Goal: Task Accomplishment & Management: Manage account settings

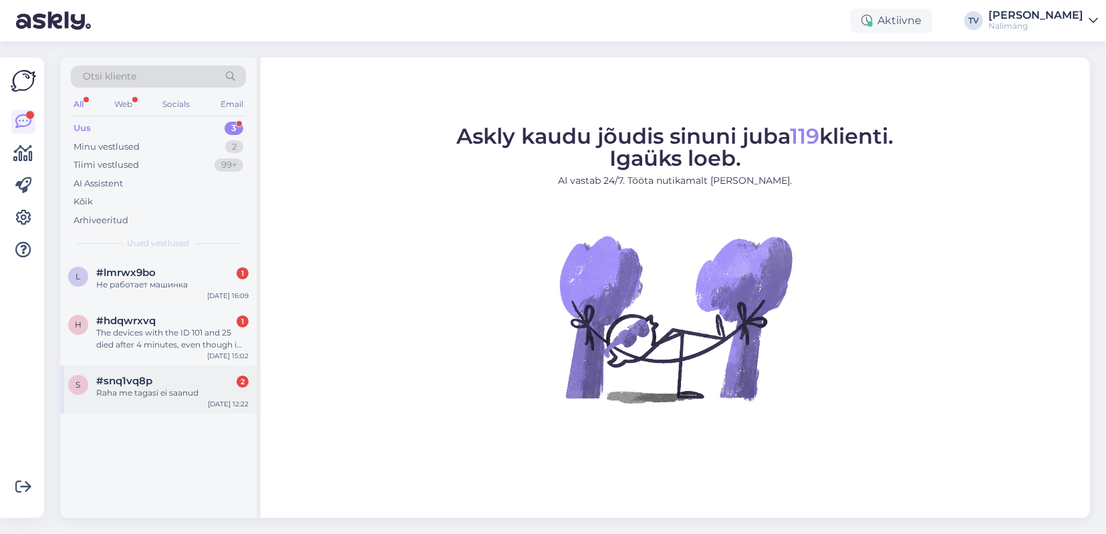
click at [164, 384] on div "#snq1vq8p 2" at bounding box center [172, 381] width 152 height 12
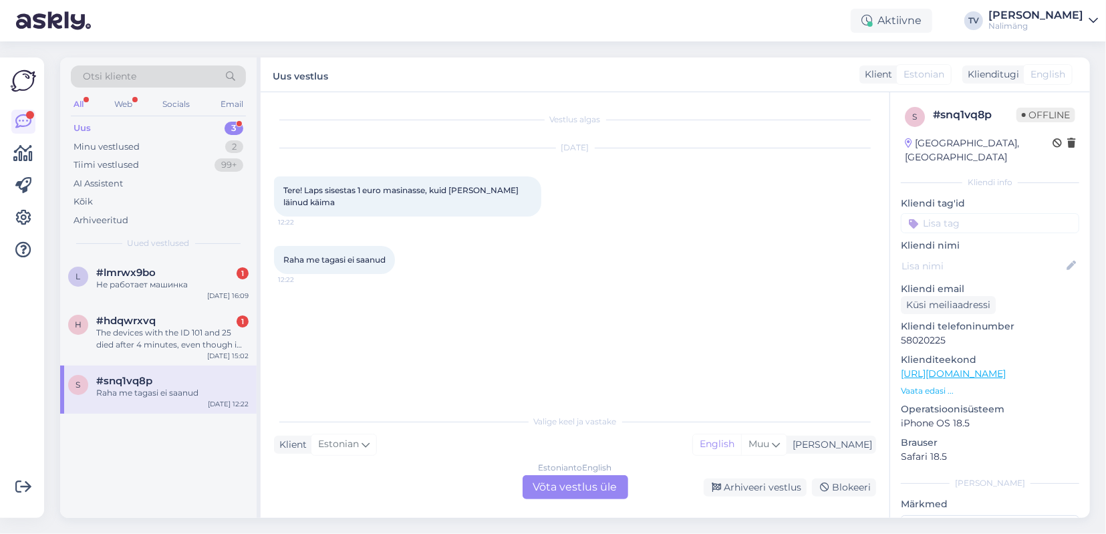
click at [565, 485] on div "Estonian to English Võta vestlus üle" at bounding box center [575, 487] width 106 height 24
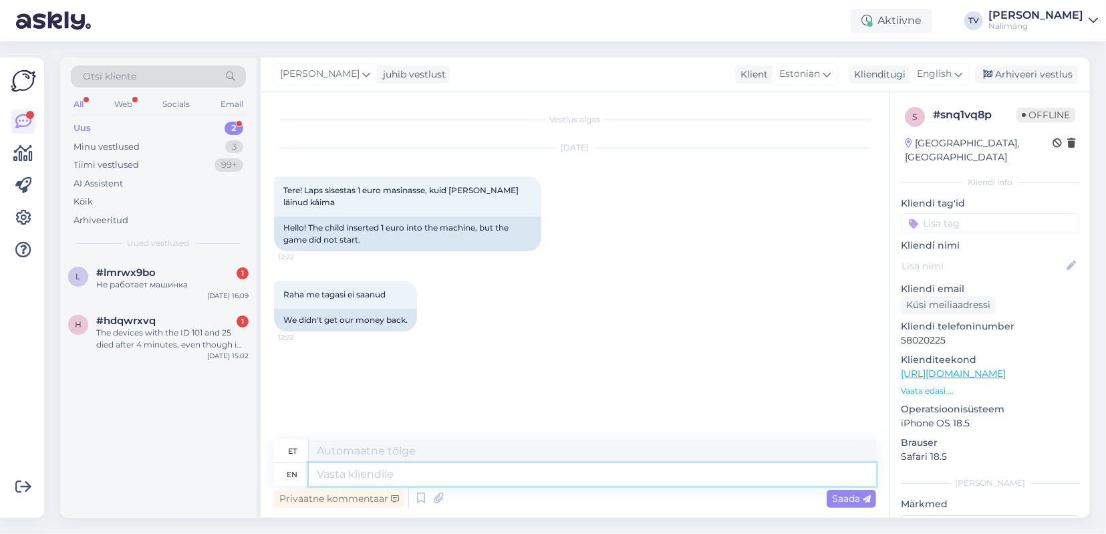
click at [422, 472] on textarea at bounding box center [592, 474] width 567 height 23
type textarea "Tere,"
type textarea "Tere"
type textarea "Tere,"
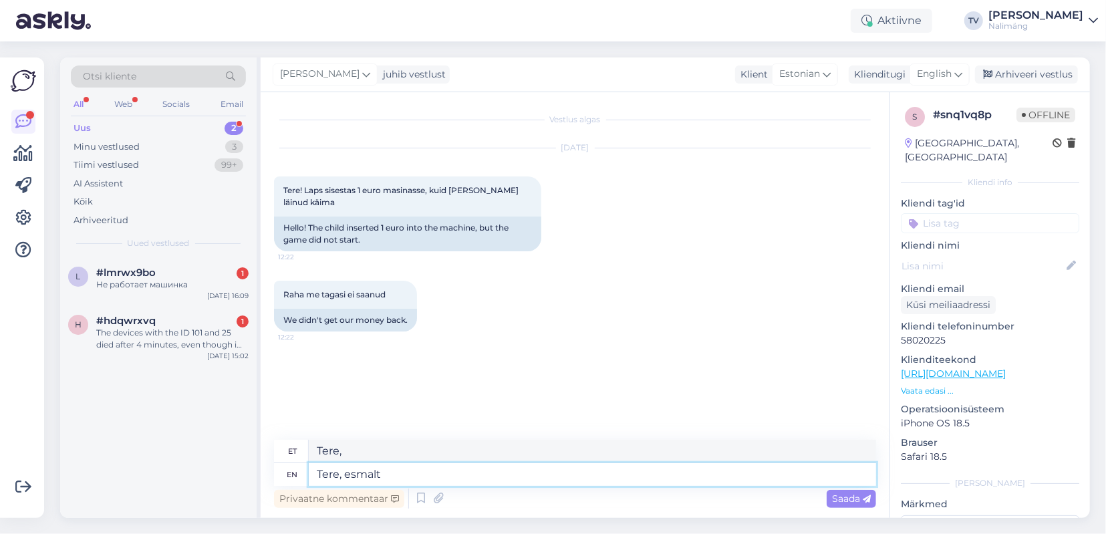
type textarea "Tere, esmalt"
type textarea "Tere, esmalt,"
type textarea "Tere"
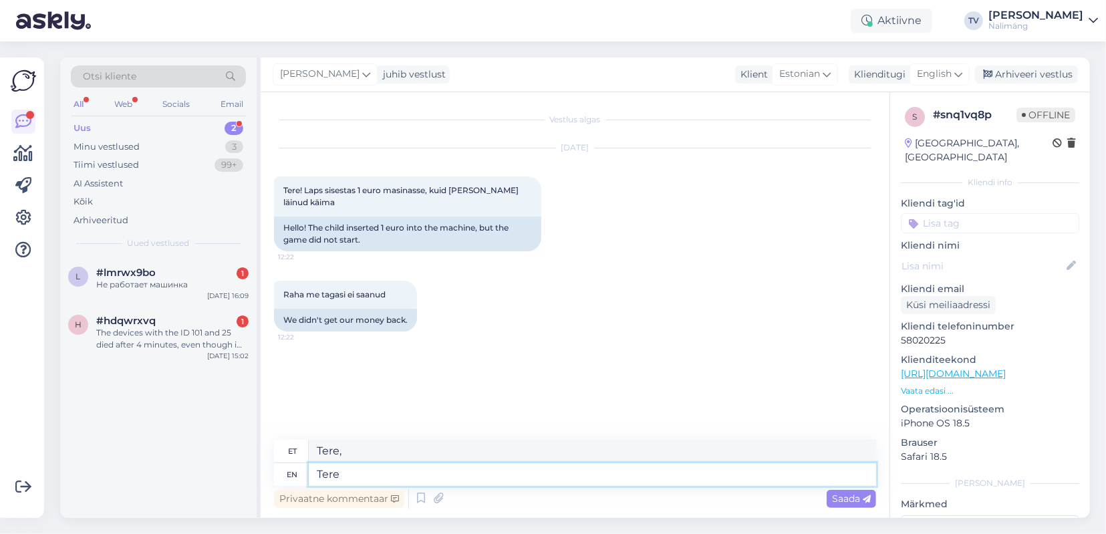
type textarea "Tere"
type textarea "Tere!"
type textarea "Tere! Esmalt, me"
type textarea "Tere! Esmalt,"
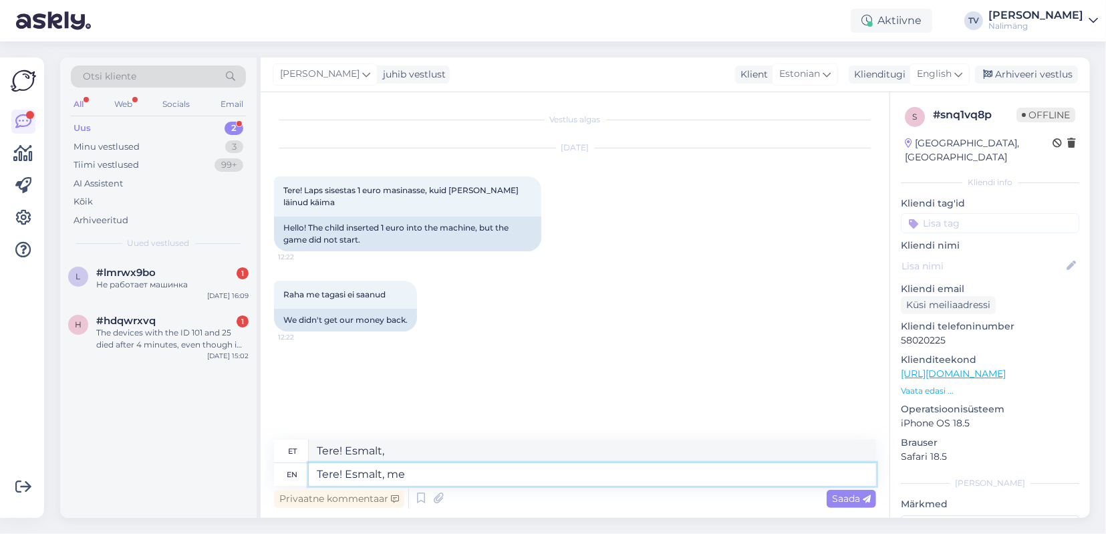
type textarea "Tere! Esmalt, me v"
type textarea "Tere! Esmalt, mina"
type textarea "Tere! Esmalt, me vabandam"
type textarea "Tere! Esmalt, me vabandan"
type textarea "Tere! Esmalt, me vabandame, et"
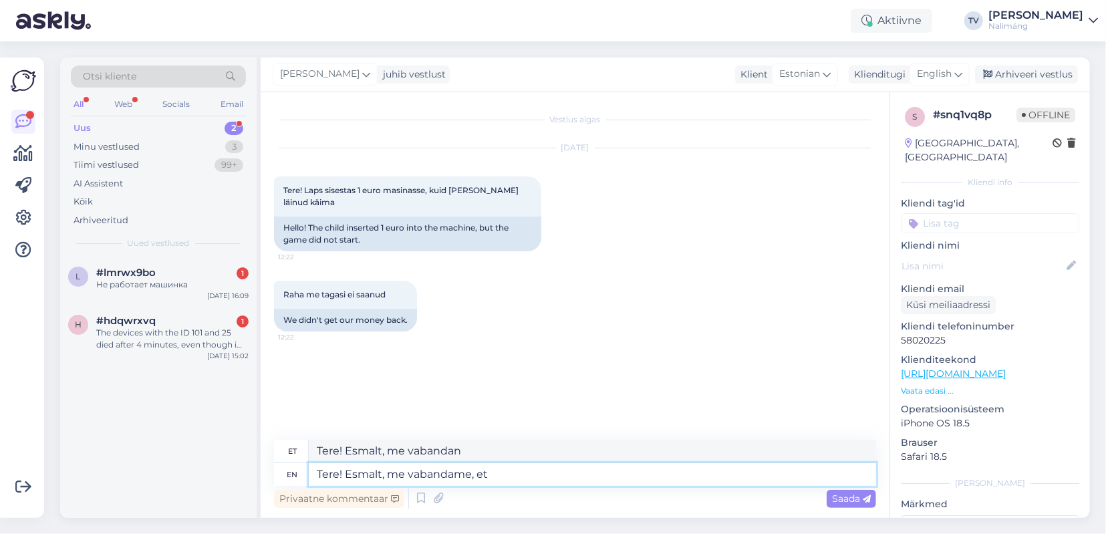
type textarea "Tere! Esmalt, me vabandame,"
type textarea "Tere! Esmalt, me vabandame, et"
type textarea "Tere! Esmalt, me vabandame, et selline o"
type textarea "Tere! Esmalt, me vabandame, et selline"
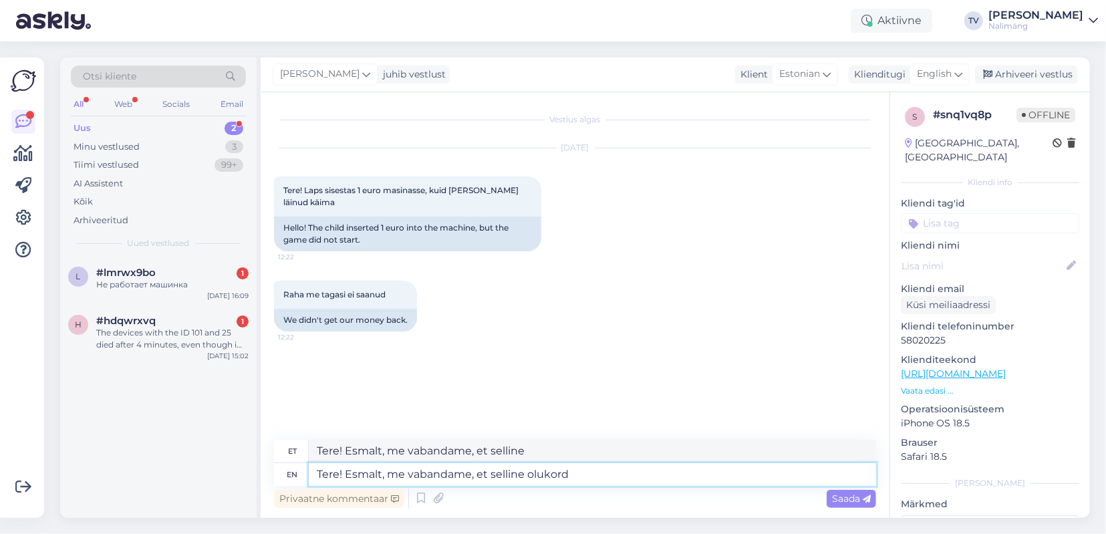
type textarea "Tere! Esmalt, me vabandame, et selline olukord"
type textarea "Tere! Esmalt, me vabandame, et selline olukord t"
type textarea "Tere! Esmalt, me vabandame, et selline olukord te"
type textarea "Tere! Esmalt, me vabandame, et selline olu"
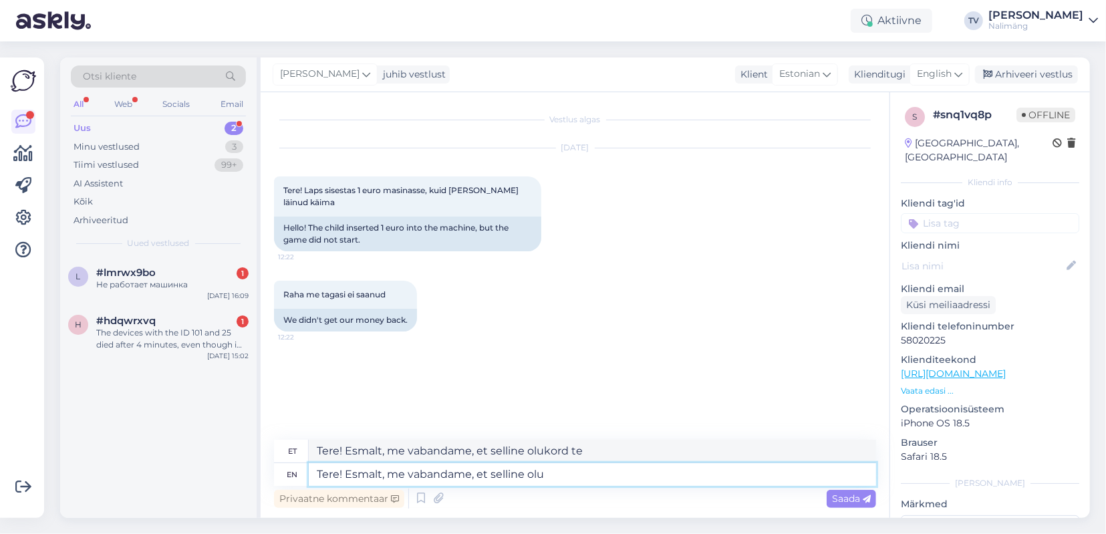
type textarea "Tere! Esmalt, me vabandame, et selline olukord"
type textarea "Tere! Esmalt, me vabandame, et selline"
type textarea "Tere! Esmalt, me vabandame, et selline sitiatsioon"
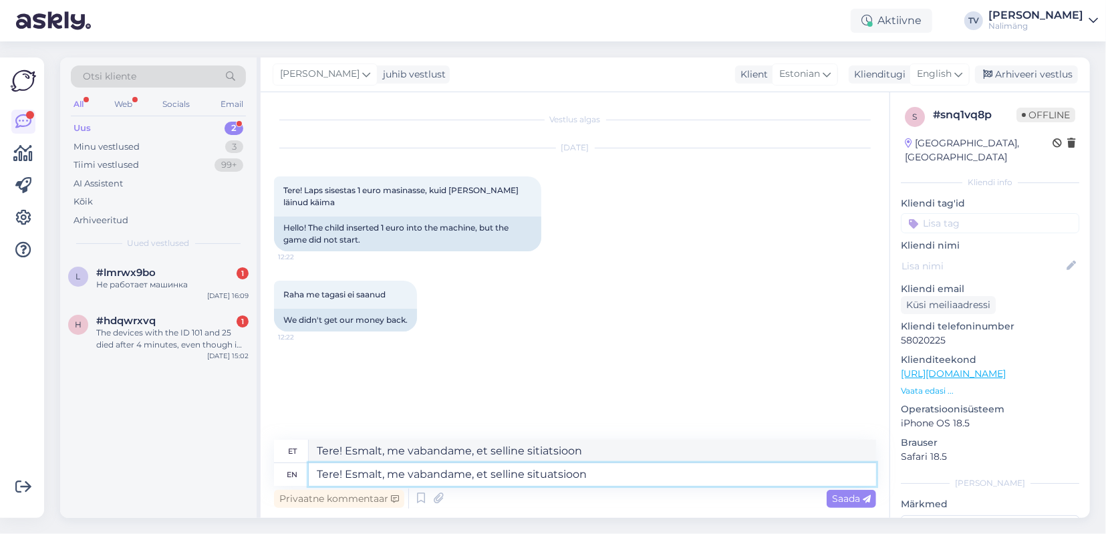
type textarea "Tere! Esmalt, me vabandame, et selline situatsioon"
type textarea "Tere! Esmalt, me vabandame, et selline situatsioon aset"
type textarea "Tere! Esmalt, me vabandame, et selline situatsioon aset e"
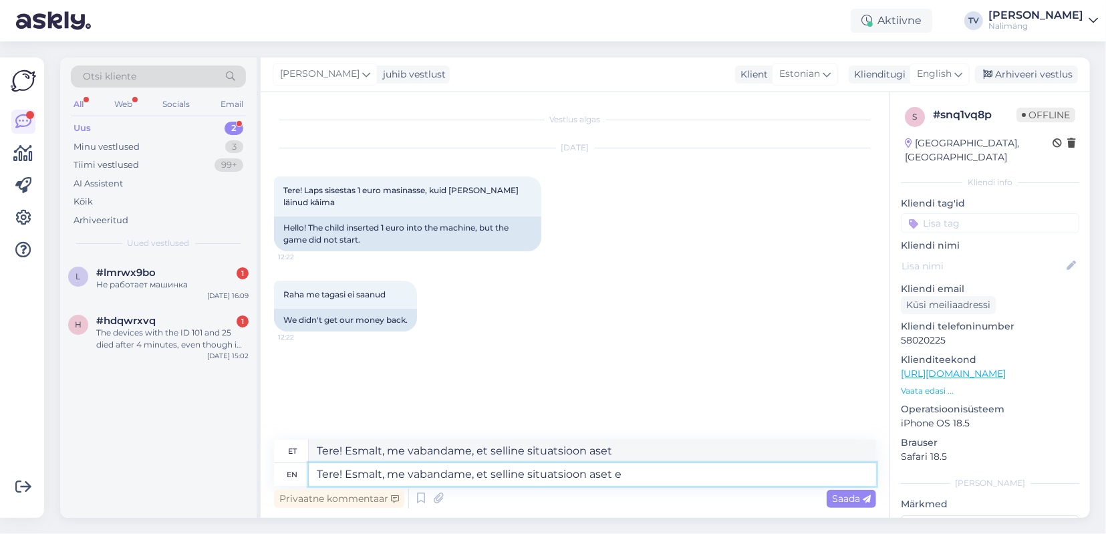
type textarea "Tere! Esmalt, me vabandame, et selline situatsioon aset el"
type textarea "Tere! Esmalt, me vabandame, et selline situatsioon aset l"
type textarea "Tere! Esmalt, me vabandame, et selline situatsioon aset"
type textarea "Tere! Esmalt, me vabandame, et selline situatsioon aset leidis."
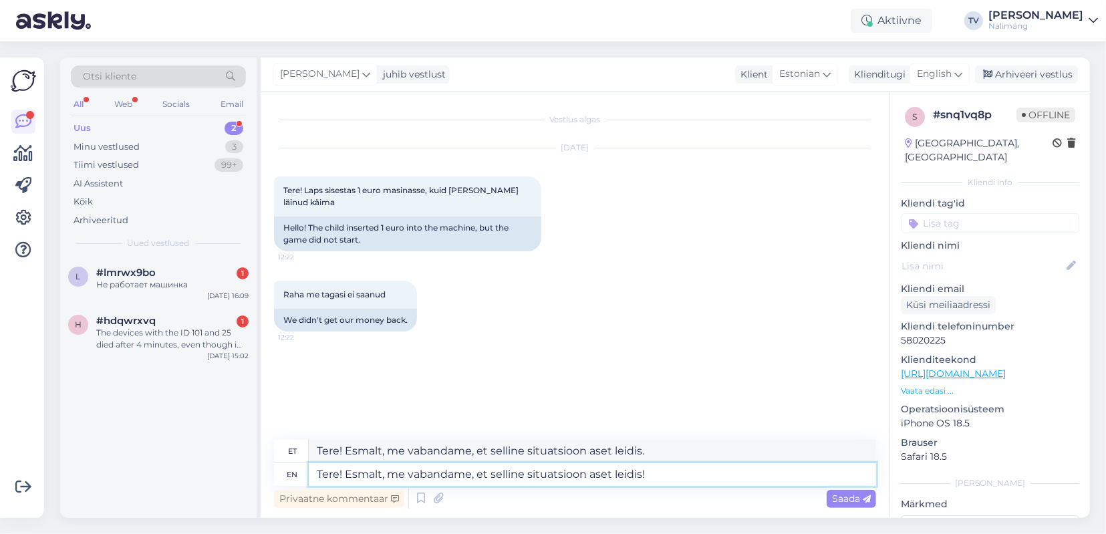
type textarea "Tere! Esmalt, me vabandame, et selline situatsioon aset leidis!"
type textarea "Tere! Esmalt, me vabandame, et selline situatsioon aset leidis! Me l"
type textarea "Tere! Esmalt, me vabandame, et selline situatsioon aset leidis! Mina"
type textarea "Tere! Esmalt, me vabandame, et selline situatsioon aset leidis!"
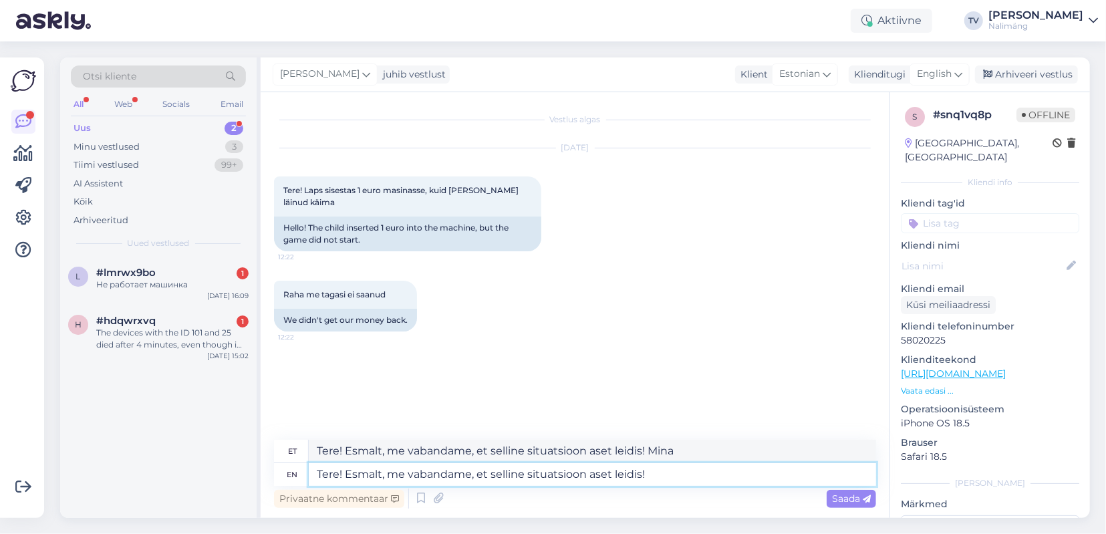
type textarea "Tere! Esmalt, me vabandame, et selline situatsioon aset leidis!"
type textarea "Tere! Esmalt, me vabandame, et selline situatsioon aset leidis! [GEOGRAPHIC_DAT…"
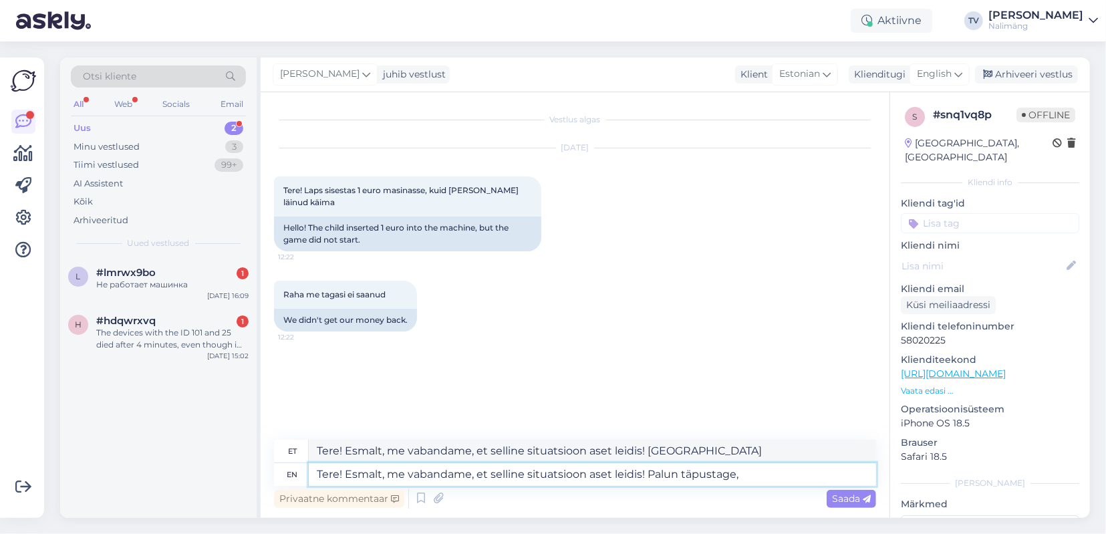
type textarea "Tere! Esmalt, me vabandame, et selline situatsioon aset leidis! Palun täpustage,"
type textarea "Tere! Esmalt, me vabandame, et selline situatsioon aset leidis! Palun täpustage…"
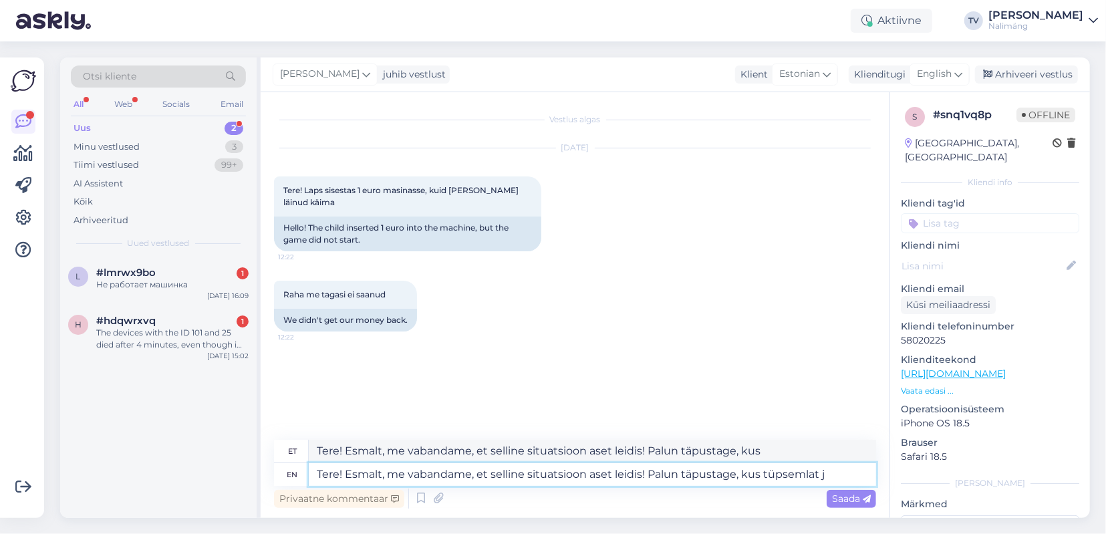
type textarea "Tere! Esmalt, me vabandame, et selline situatsioon aset leidis! Palun täpustage…"
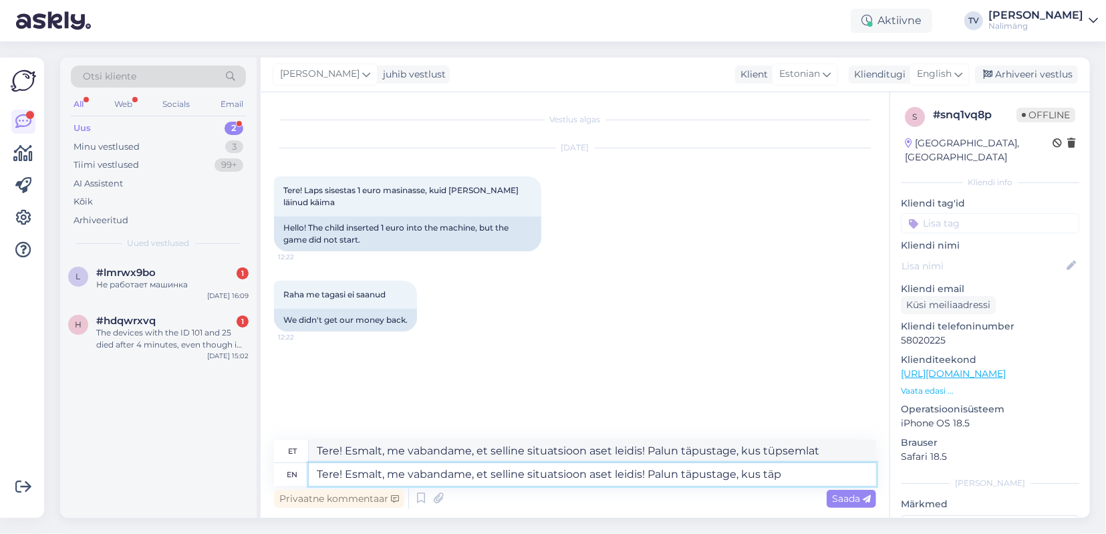
type textarea "Tere! Esmalt, me vabandame, et selline situatsioon aset leidis! Palun täpustage…"
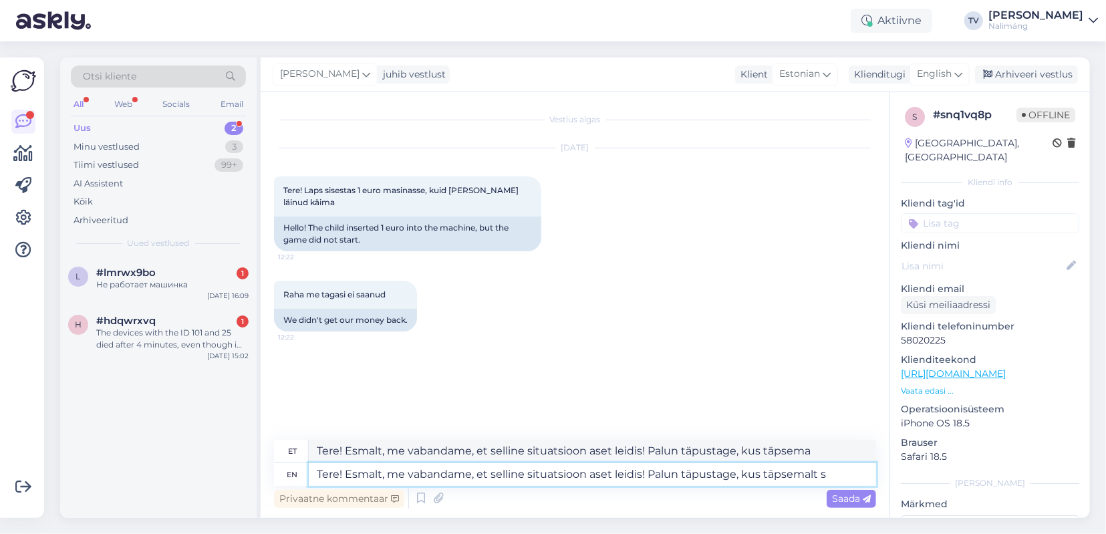
type textarea "Tere! Esmalt, me vabandame, et selline situatsioon aset leidis! täpustage, kus …"
type textarea "Tere! Esmalt, me vabandame, et selline situatsioon aset leidis! Palun täpustage…"
type textarea "Tere! Esmalt, me vabandame, et selline situatsioon aset leidis! täpustage, palu…"
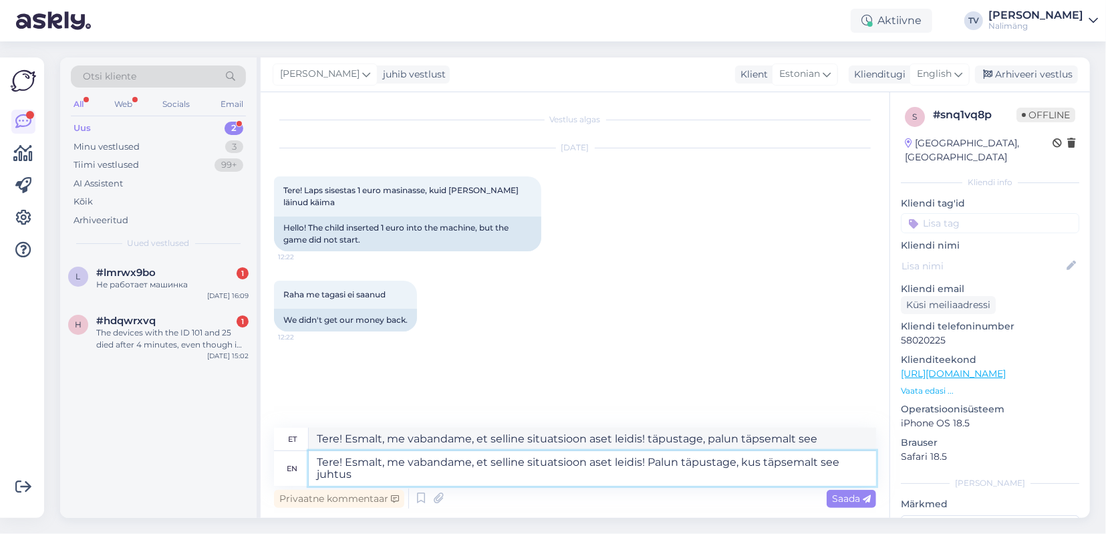
type textarea "Tere! Esmalt, me vabandame, et selline situatsioon aset leidis! Palun täpustage…"
type textarea "Tere! Esmalt, me vabandame, et selline situatsioon aset leidis! täpustage, palu…"
type textarea "Tere! Esmalt, me vabandame, et selline situatsioon aset leidis! Palun täpustage…"
type textarea "Tere! Esmalt, me vabandame, et selline situatsioon aset leidis! täpustage, palu…"
type textarea "Tere! Esmalt, me vabandame, et selline situatsioon aset leidis! Palun täpustage…"
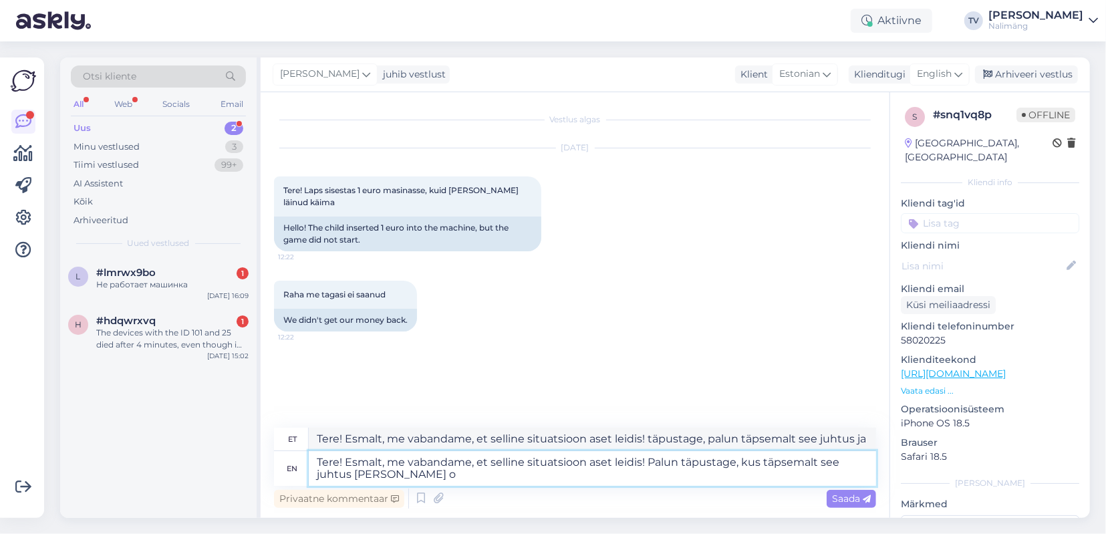
type textarea "Tere! Esmalt, me vabandame, et selline situatsioon aset leidis! täpustage, palu…"
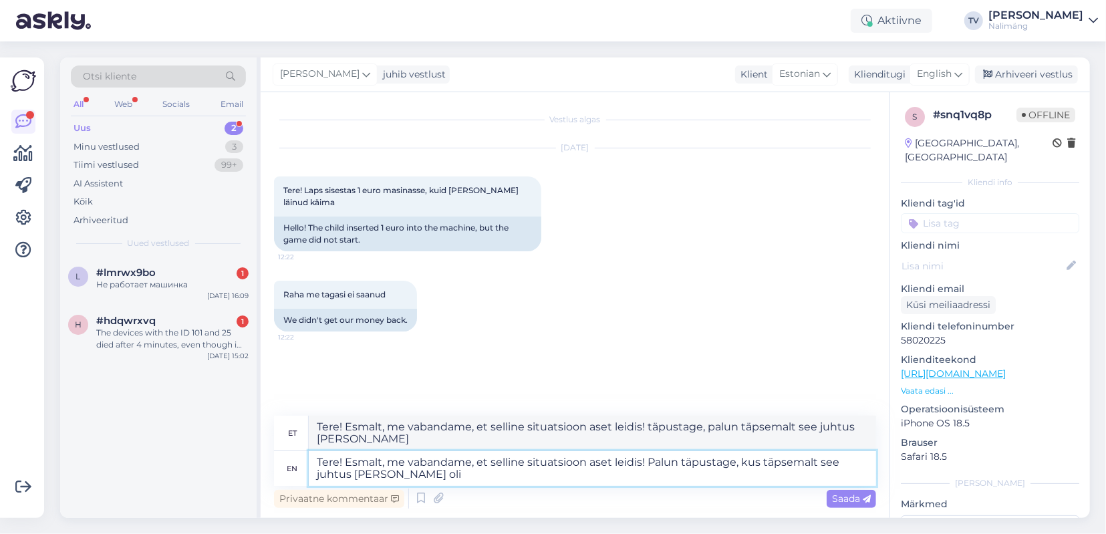
type textarea "Tere! Esmalt, me vabandame, et selline situatsioon aset leidis! Palun täpustage…"
type textarea "Tere! Esmalt, me vabandame, et selline situatsioon aset leidis! täpustage, palu…"
type textarea "Tere! Esmalt, me vabandame, et selline situatsioon aset leidis! Palun täpustage…"
type textarea "Tere! Esmalt, me vabandame, et selline situatsioon aset leidis! täpustage, palu…"
type textarea "Tere! Esmalt, me vabandame, et selline situatsioon aset leidis! Palun täpustage…"
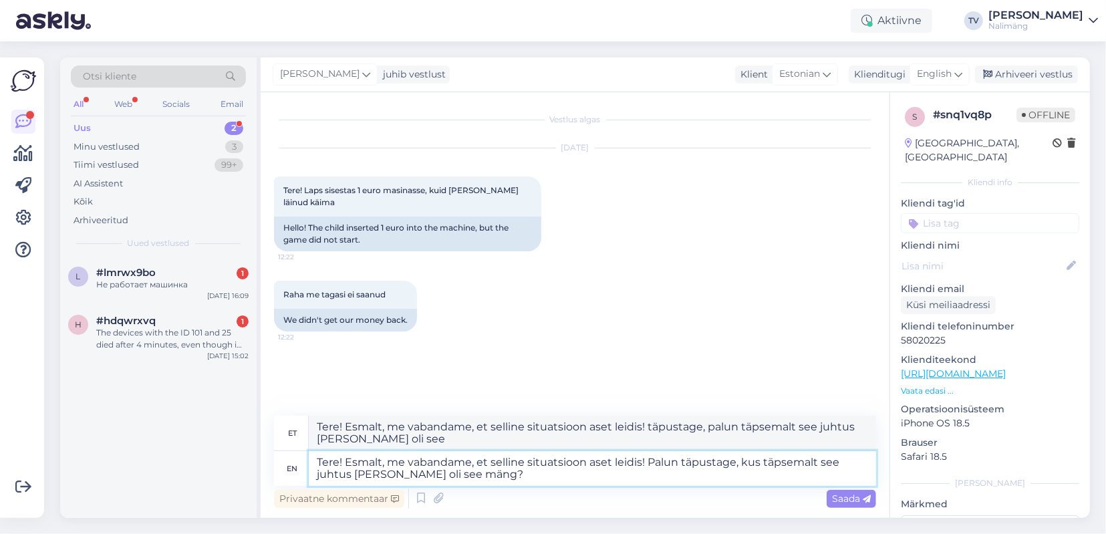
type textarea "Tere! Esmalt, me vabandame, et selline situatsioon aset leidis! täpustage, kus …"
type textarea "Tere! Esmalt, me vabandame, et selline situatsioon aset leidis! Palun täpustage…"
type textarea "Tere! Esmalt, me vabandame, et selline situatsioon aset leidis! täpustage, kus …"
type textarea "Tere! Esmalt, me vabandame, et selline situatsioon aset leidis! Palun täpustage…"
type textarea "Tere! Esmalt, me vabandame, et selline situatsioon aset leidis! täpustage, kus …"
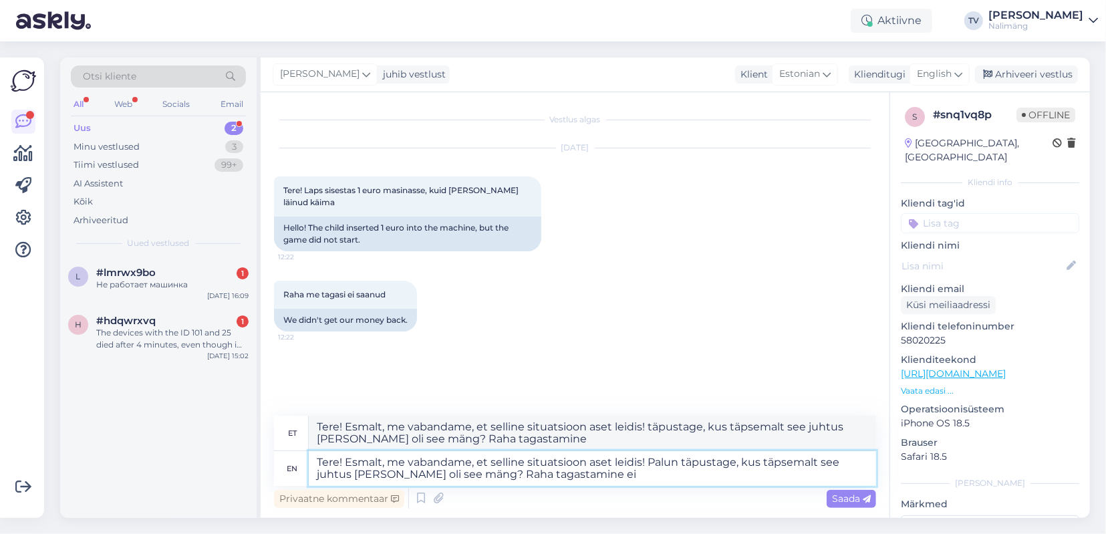
type textarea "Tere! Esmalt, me vabandame, et selline situatsioon aset leidis! Palun täpustage…"
type textarea "Tere! Esmalt, me vabandame, et selline situatsioon aset leidis! täpustage, kus …"
type textarea "Tere! Esmalt, me vabandame, et selline situatsioon aset leidis! Palun täpustage…"
type textarea "Tere! Esmalt, me vabandame, et selline situatsioon aset leidis! täpustage, kus …"
type textarea "Tere! Esmalt, me vabandame, et selline situatsioon aset leidis! Palun täpustage…"
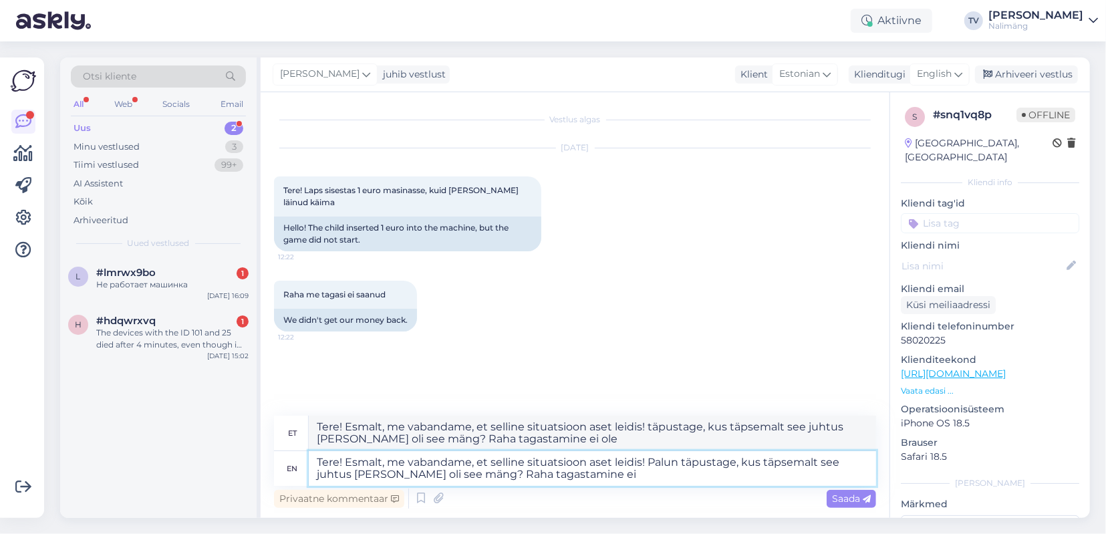
type textarea "Tere! Esmalt, me vabandame, et selline situatsioon aset leidis! täpustage, kus …"
type textarea "Tere! Esmalt, me vabandame, et selline situatsioon aset leidis! Palun täpustage…"
type textarea "Tere! Esmalt, me vabandame, et selline situatsioon aset leidis! täpustage, kus …"
type textarea "Tere! Esmalt, me vabandame, et selline situatsioon aset leidis! Palun täpustage…"
type textarea "Tere! Esmalt, me vabandame, et selline situatsioon aset leidis! täpustage, kus …"
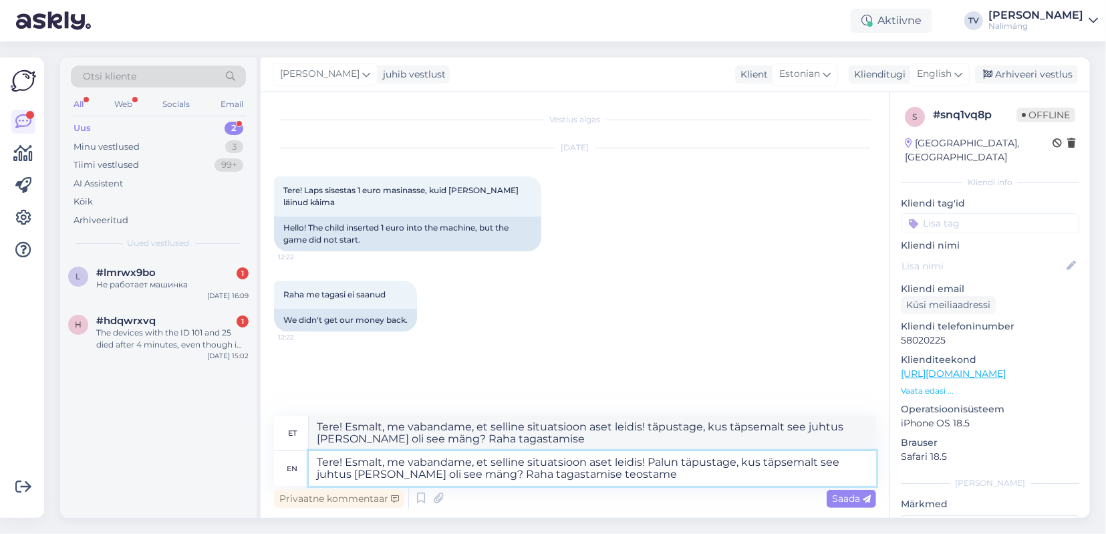
type textarea "Tere! Esmalt, me vabandame, et selline situatsioon aset leidis! Palun täpustage…"
type textarea "Tere! Esmalt, me vabandame, et selline situatsioon aset leidis! täpustage, kus …"
type textarea "Tere! Esmalt, me vabandame, et selline situatsioon aset leidis! Palun täpustage…"
type textarea "Tere! Esmalt, me vabandame, et selline situatsioon aset leidis! täpustage, kus …"
type textarea "Tere! Esmalt, me vabandame, et selline situatsioon aset leidis! Palun täpustage…"
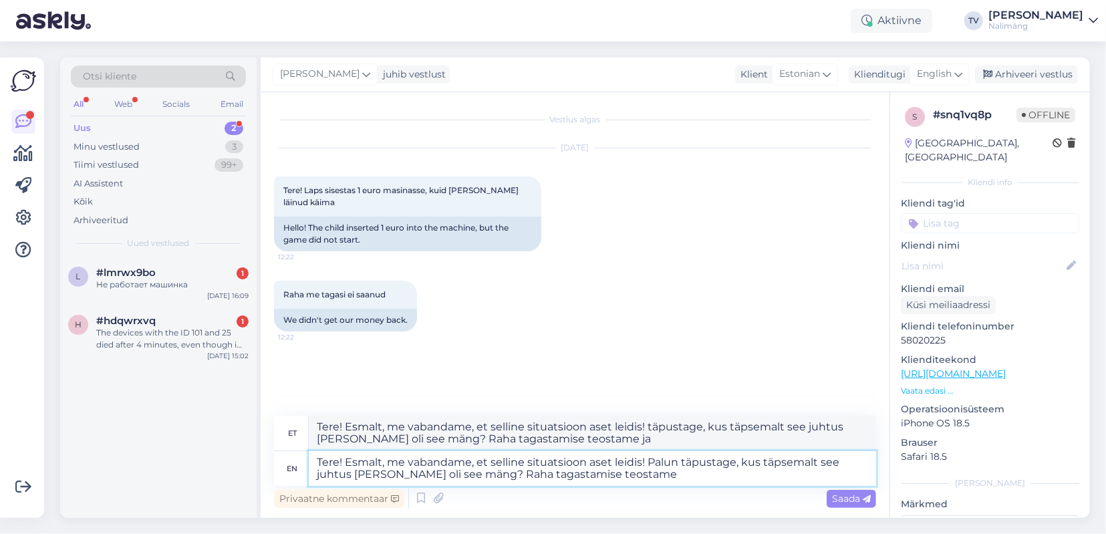
type textarea "Tere! Esmalt, me vabandame, et selline situatsioon aset leidis! täpustage, kus …"
type textarea "Tere! Esmalt, me vabandame, et selline situatsioon aset leidis! Palun täpustage…"
type textarea "Tere! Esmalt, me vabandame, et selline situatsioon aset leidis! täpustage, kus …"
type textarea "Tere! Esmalt, me vabandame, et selline situatsioon aset leidis! Palun täpustage…"
type textarea "Tere! Esmalt, me vabandame, et selline situatsioon aset leidis! täpustage, kus …"
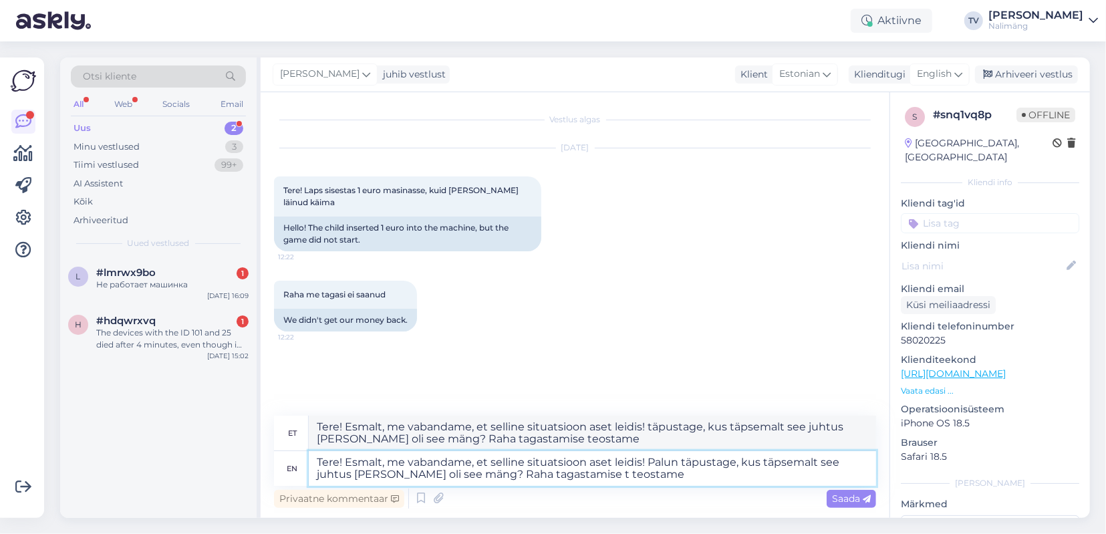
type textarea "Tere! Esmalt, me vabandame, et selline situatsioon aset leidis! Palun täpustage…"
type textarea "Tere! Esmalt, me vabandame, et selline situatsioon aset leidis! täpustage, kus …"
type textarea "Tere! Esmalt, me vabandame, et selline situatsioon aset leidis! Palun täpustage…"
type textarea "Tere! Esmalt, me vabandame, et selline situatsioon aset leidis! täpustage, kus …"
type textarea "Tere! Esmalt, me vabandame, et selline situatsioon aset leidis! Palun täpustage…"
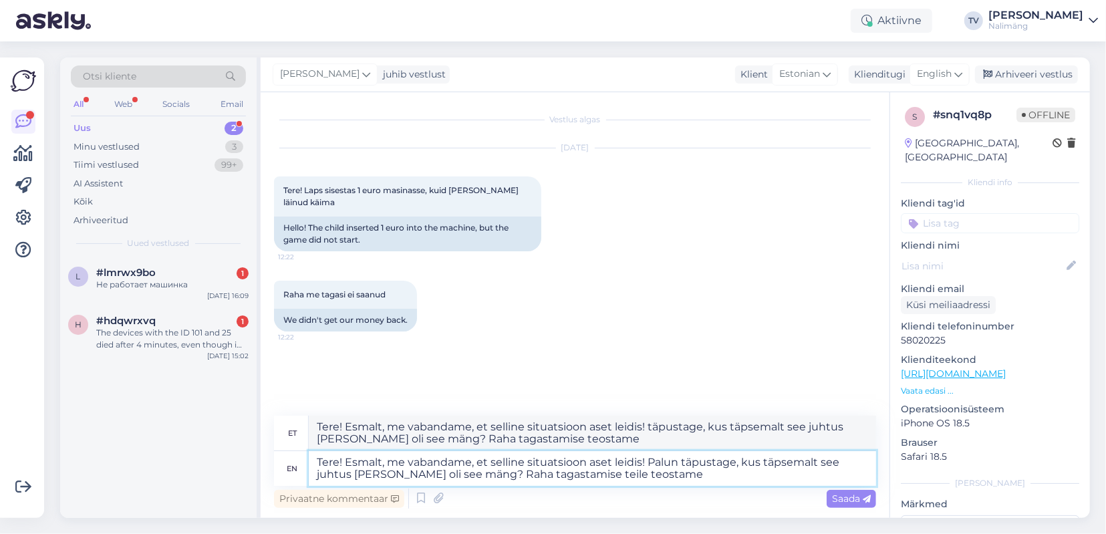
type textarea "Tere! Esmalt, me vabandame, et selline situatsioon aset leidis! täpustage, kus …"
type textarea "Tere! Esmalt, me vabandame, et selline situatsioon aset leidis! Palun täpustage…"
type textarea "Tere! Esmalt, me vabandame, et selline situatsioon aset leidis! täpustage, kus …"
type textarea "Tere! Esmalt, me vabandame, et selline situatsioon aset leidis! Palun täpustage…"
type textarea "Tere! Esmalt, me vabandame, et selline situatsioon aset leidis! täpustage, kus …"
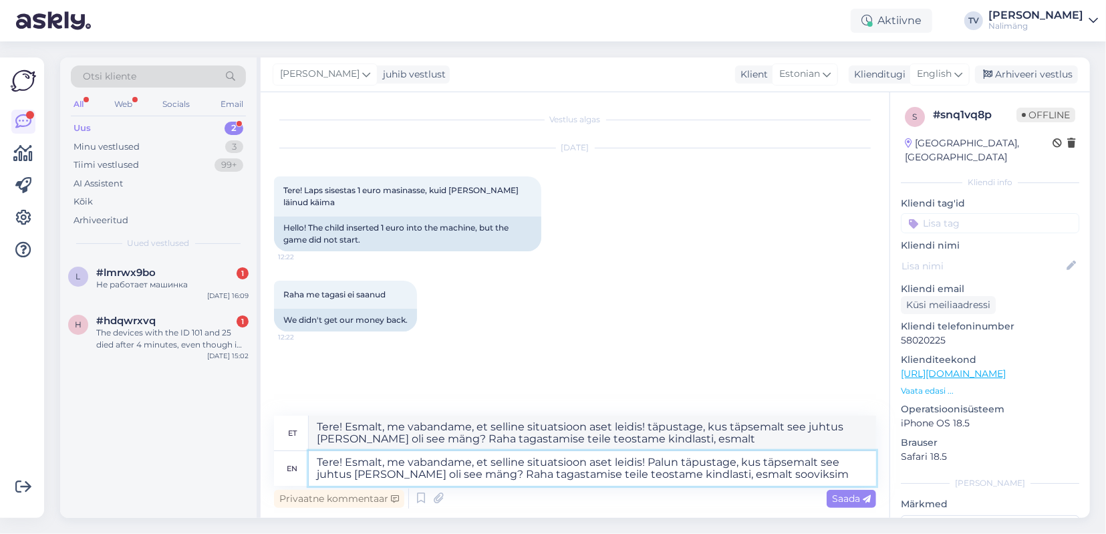
type textarea "Tere! Esmalt, me vabandame, et selline situatsioon aset leidis! Palun täpustage…"
type textarea "Tere! Esmalt, me vabandame, et selline situatsioon aset leidis! täpustage, kus …"
type textarea "Tere! Esmalt, me vabandame, et selline situatsioon aset leidis! Palun täpustage…"
type textarea "Tere! Esmalt, me vabandame, et selline situatsioon aset leidis! täpustage, kus …"
type textarea "Tere! Esmalt, me vabandame, et selline situatsioon aset leidis! Palun täpustage…"
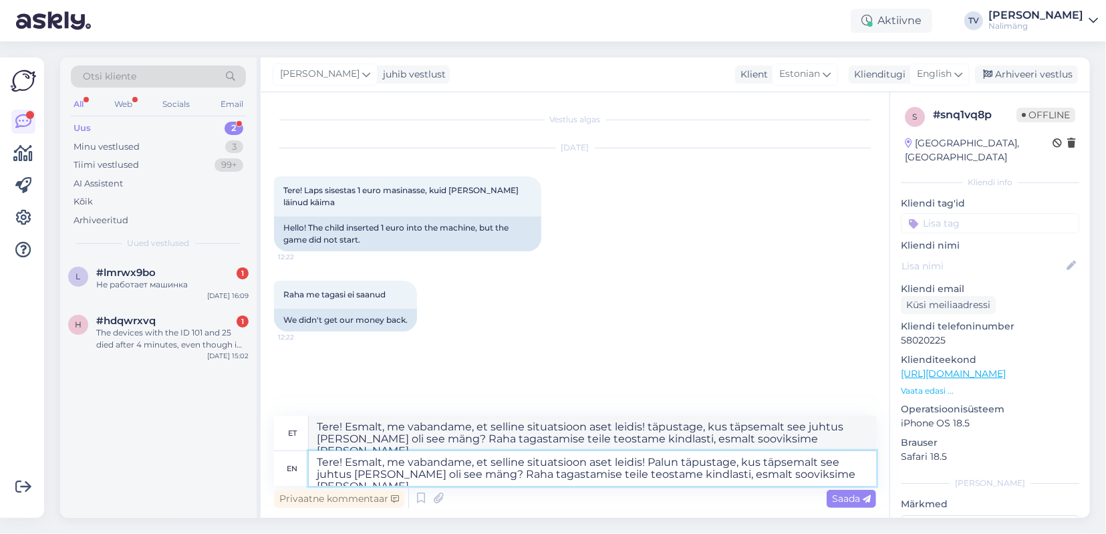
type textarea "Tere! Esmalt, me vabandame, et selline situatsioon aset leidis! täpustage, kus …"
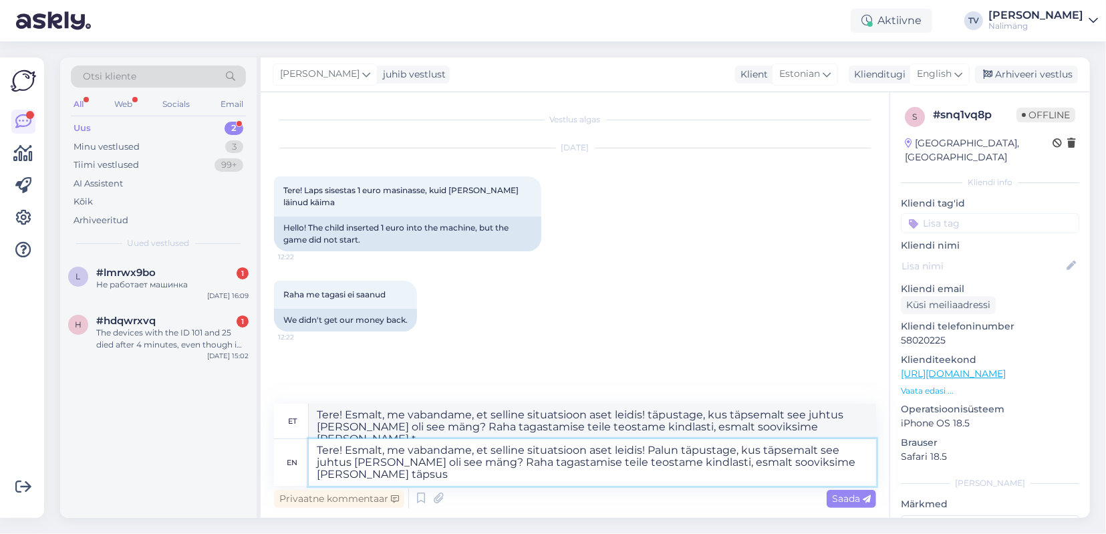
type textarea "Tere! Esmalt, me vabandame, et selline situatsioon aset leidis! Palun täpustage…"
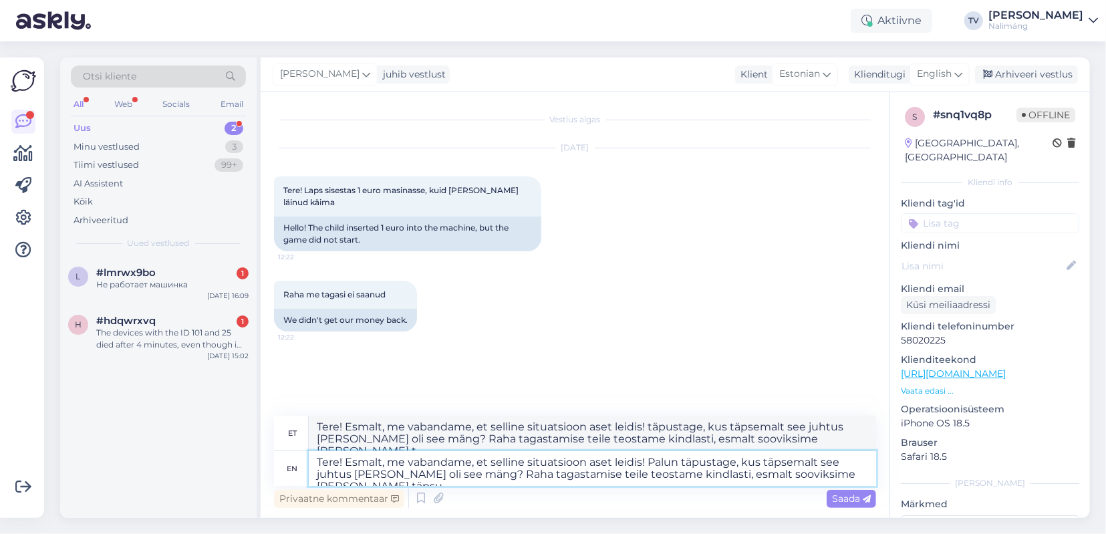
type textarea "Tere! Esmalt, me vabandame, et selline situatsioon aset leidis! täpustage, kus …"
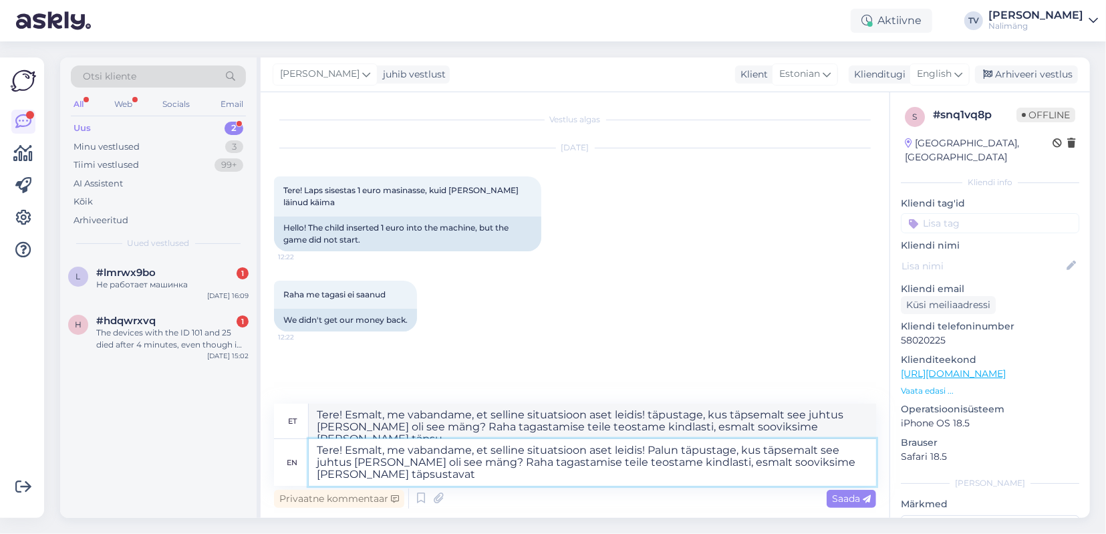
type textarea "Tere! Esmalt, me vabandame, et selline situatsioon aset leidis! Palun täpustage…"
type textarea "Tere! Esmalt, me vabandame, et selline situatsioon aset leidis! täpustage, kus …"
type textarea "Tere! Esmalt, me vabandame, et selline situatsioon aset leidis! Palun täpustage…"
type textarea "Tere! Esmalt, me vabandame, et selline situatsioon aset leidis! täpustage, kus …"
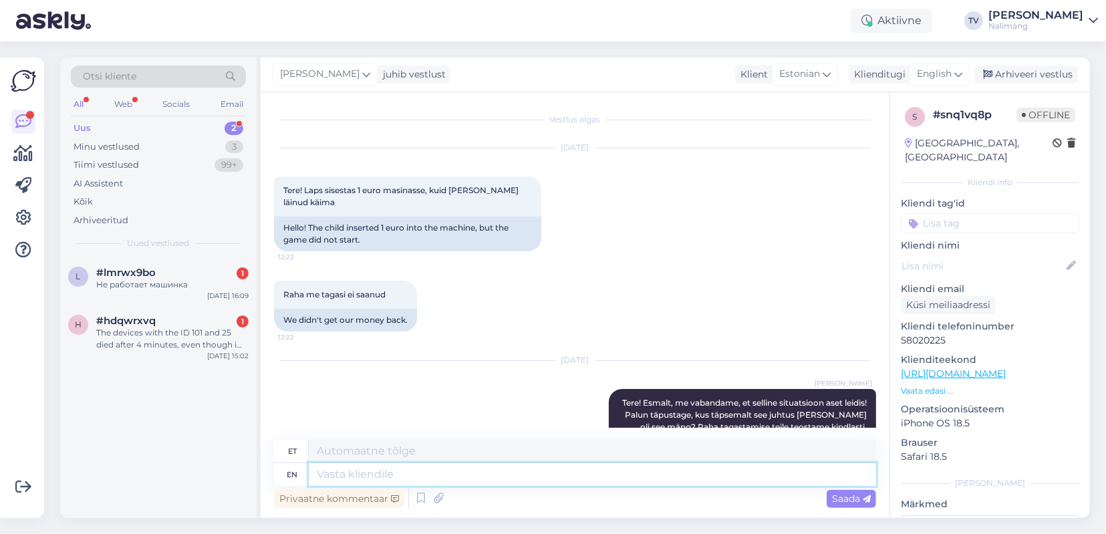
scroll to position [98, 0]
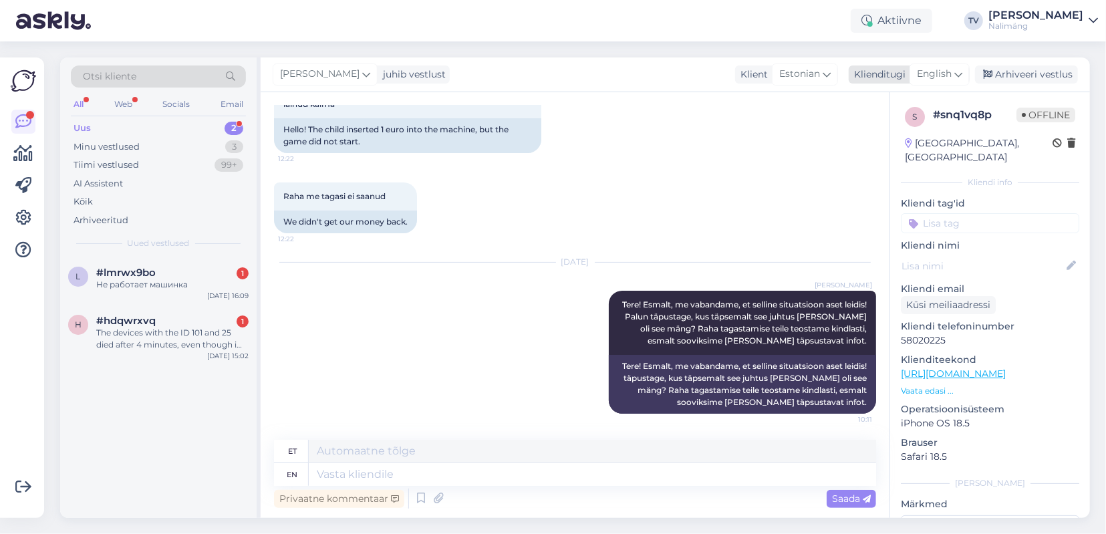
click at [955, 71] on div "English" at bounding box center [939, 73] width 60 height 21
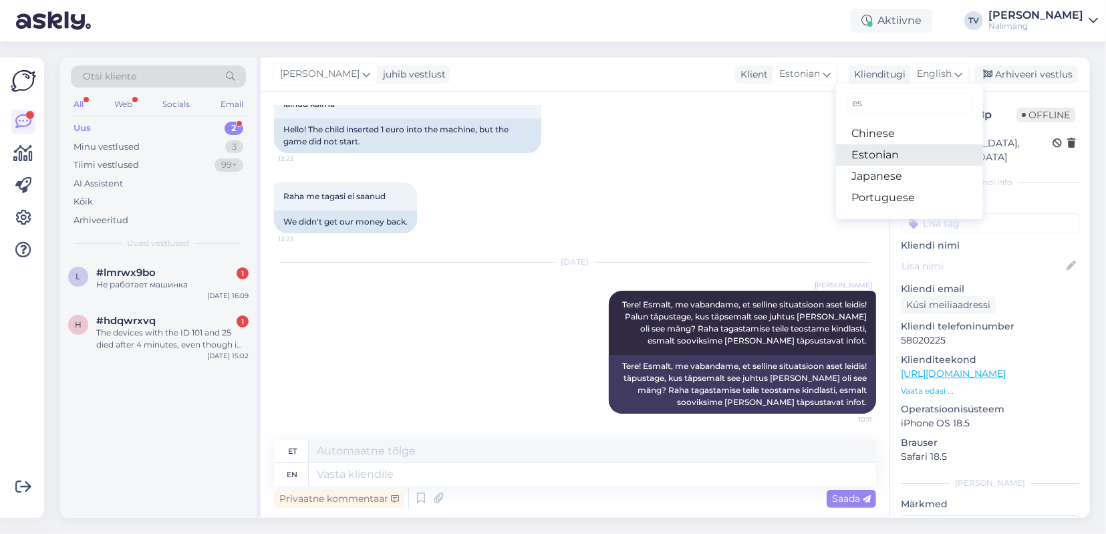
type input "es"
click at [911, 159] on link "Estonian" at bounding box center [909, 154] width 147 height 21
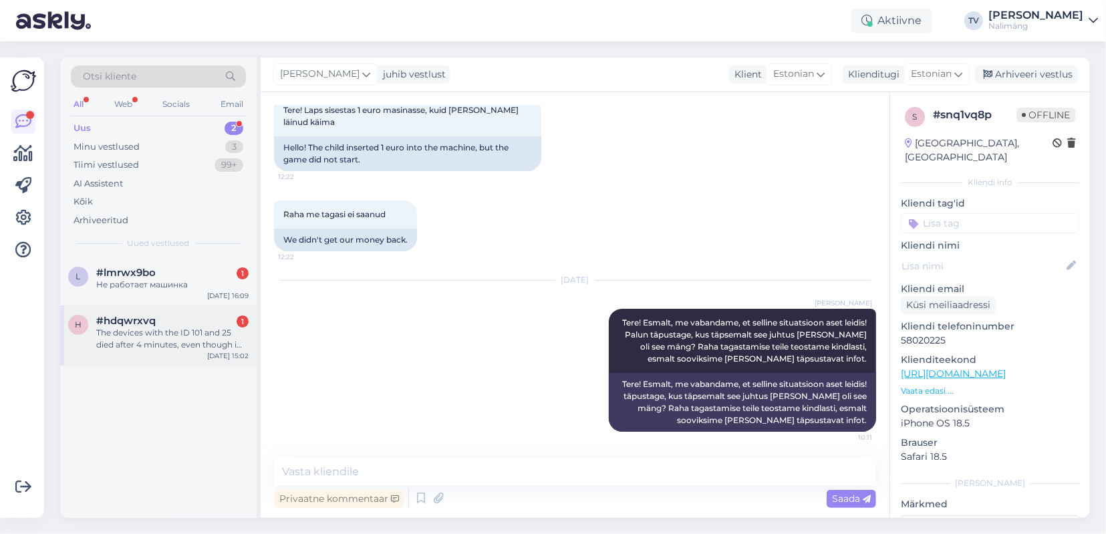
click at [142, 331] on div "The devices with the ID 101 and 25 died after 4 minutes, even though i paid for…" at bounding box center [172, 339] width 152 height 24
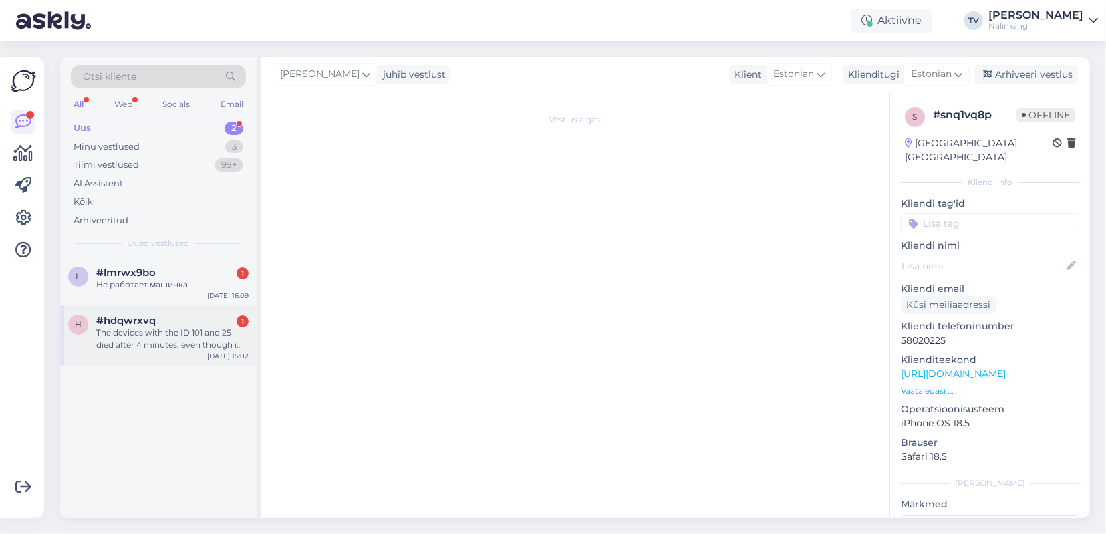
scroll to position [0, 0]
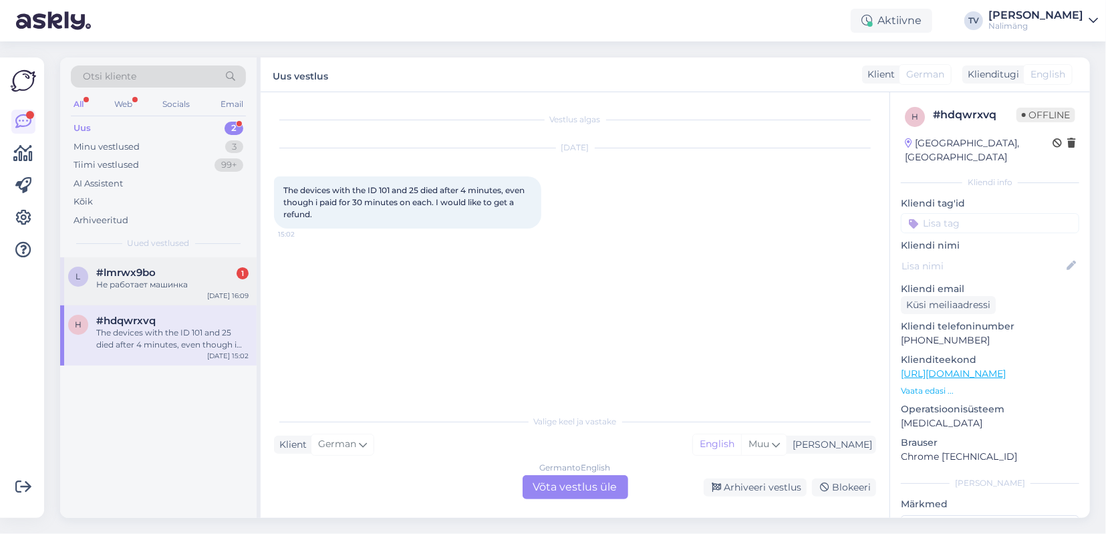
click at [153, 277] on span "#lmrwx9bo" at bounding box center [125, 273] width 59 height 12
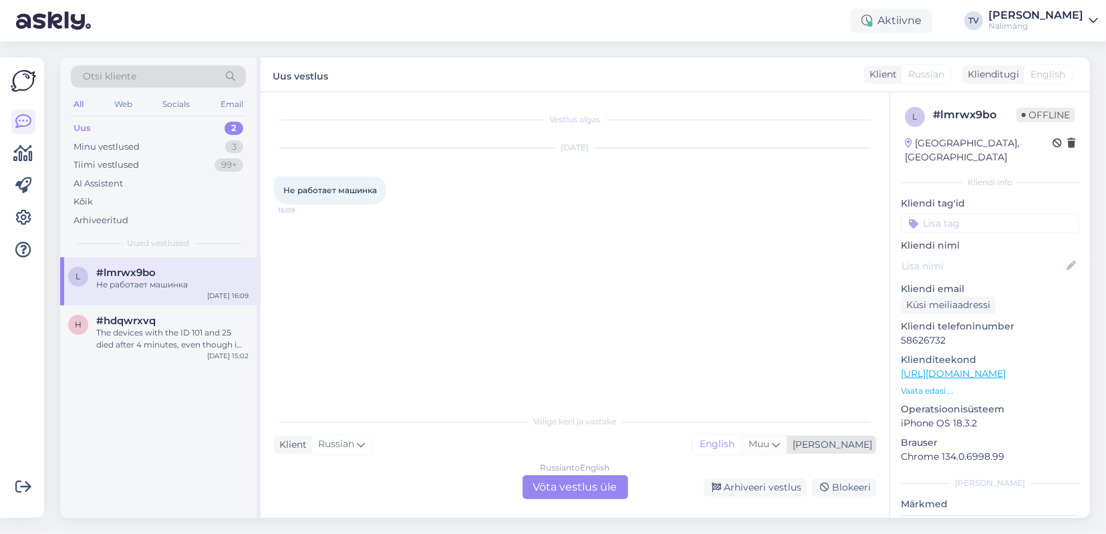
click at [786, 444] on div "Muu" at bounding box center [763, 444] width 45 height 20
click at [461, 467] on div "Valige keel ja vastake Klient Russian Mina English Muu Arabic Belarusian Bulgar…" at bounding box center [575, 454] width 602 height 92
click at [106, 140] on div "Minu vestlused" at bounding box center [106, 146] width 66 height 13
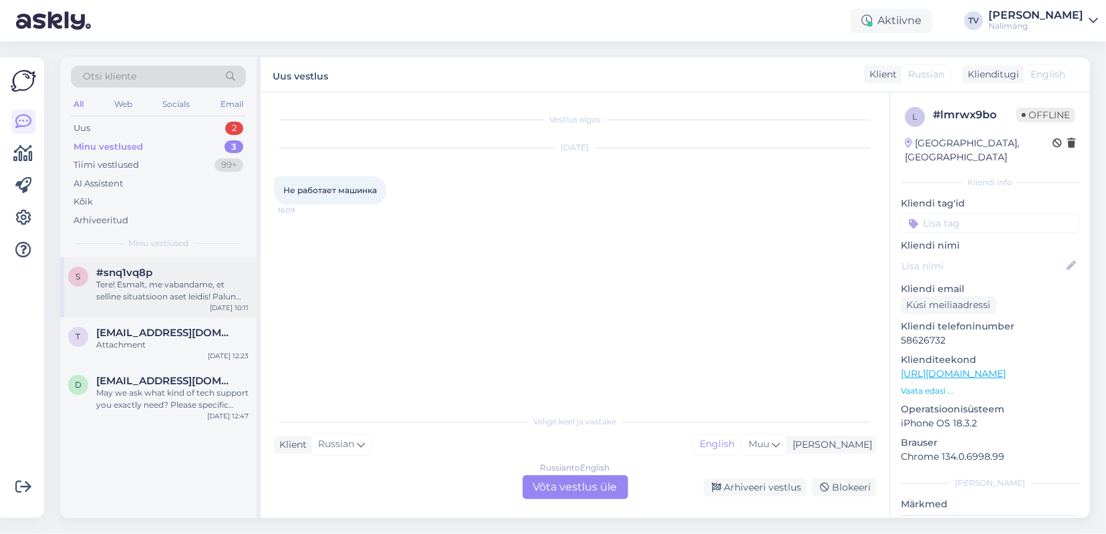
click at [178, 291] on div "Tere! Esmalt, me vabandame, et selline situatsioon aset leidis! Palun täpustage…" at bounding box center [172, 291] width 152 height 24
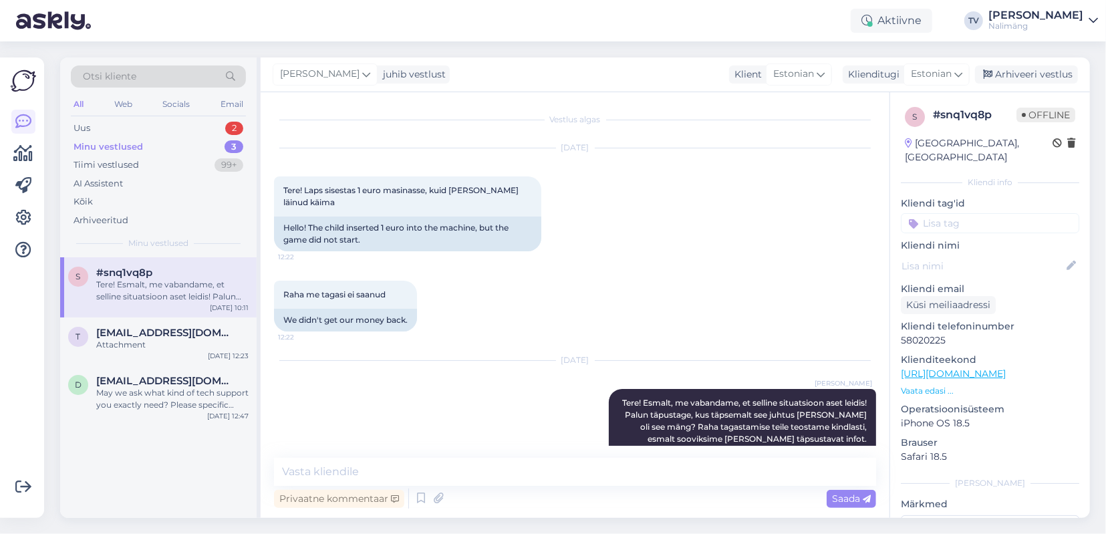
scroll to position [80, 0]
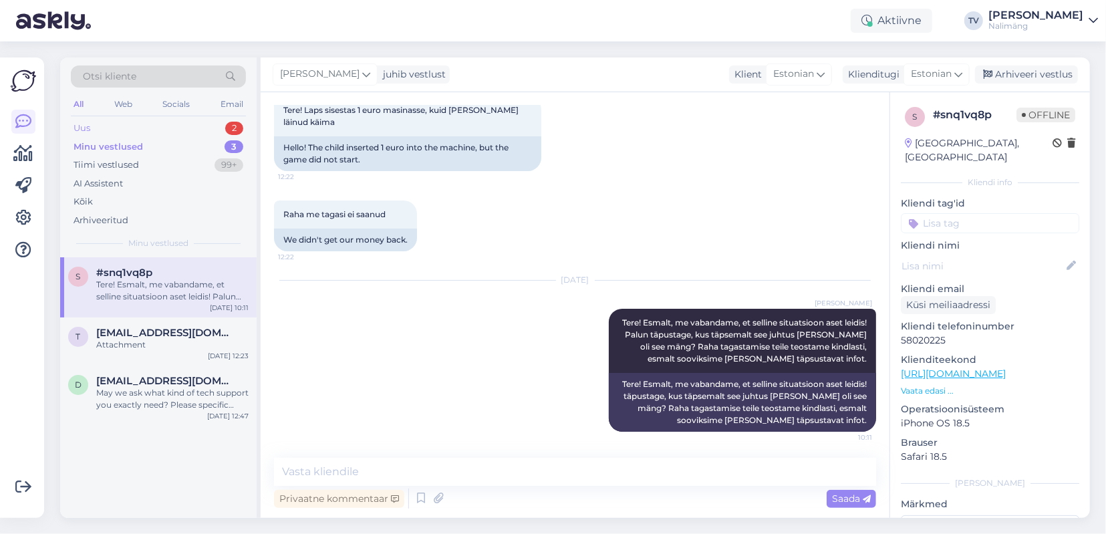
click at [112, 127] on div "Uus 2" at bounding box center [158, 128] width 175 height 19
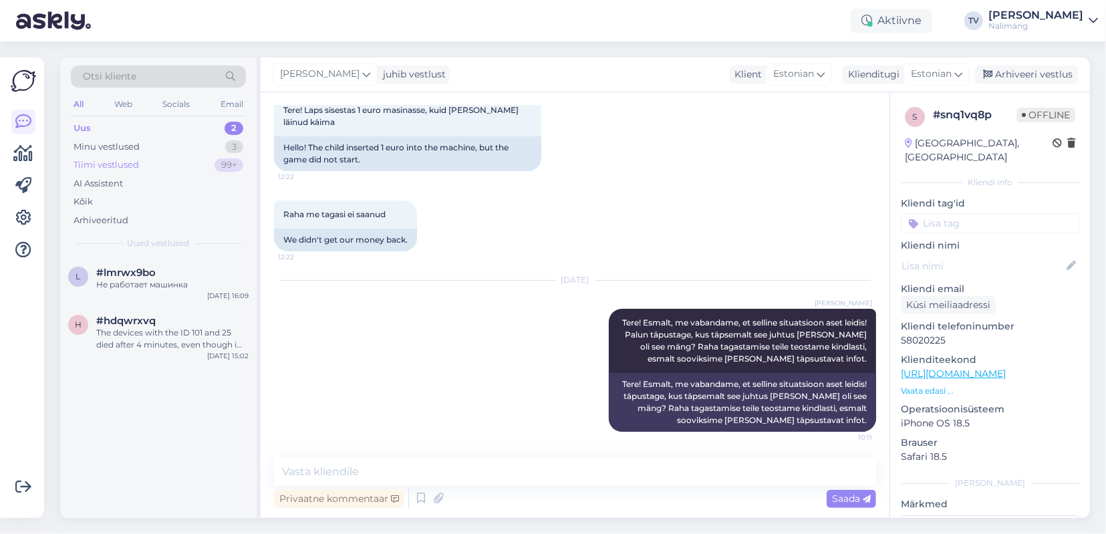
click at [116, 169] on div "Tiimi vestlused" at bounding box center [105, 164] width 65 height 13
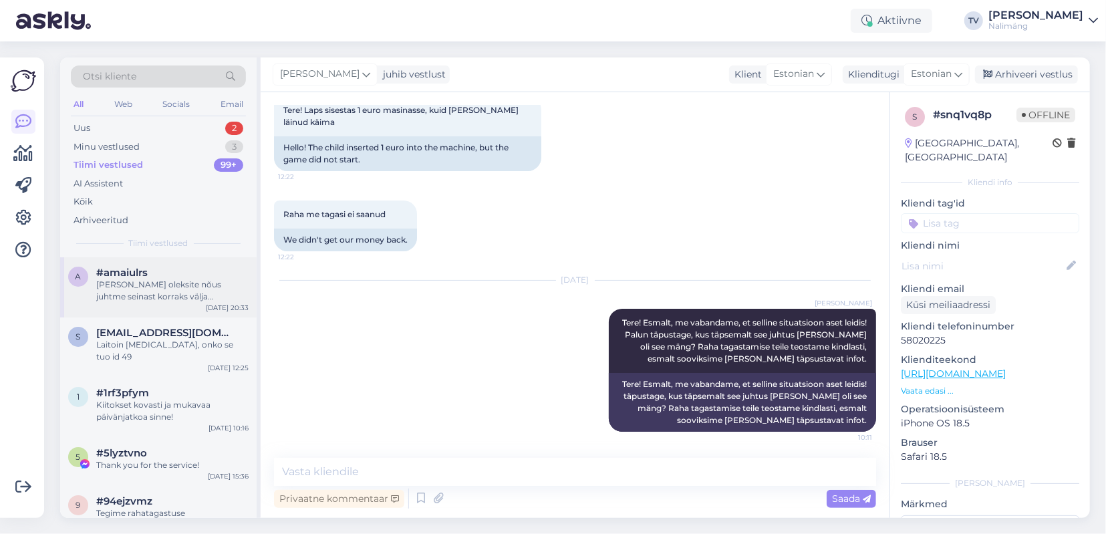
click at [149, 291] on div "Jas oleksite nõus juhtme seinast korraks välja tõmbama ja restardi tegema? Saak…" at bounding box center [172, 291] width 152 height 24
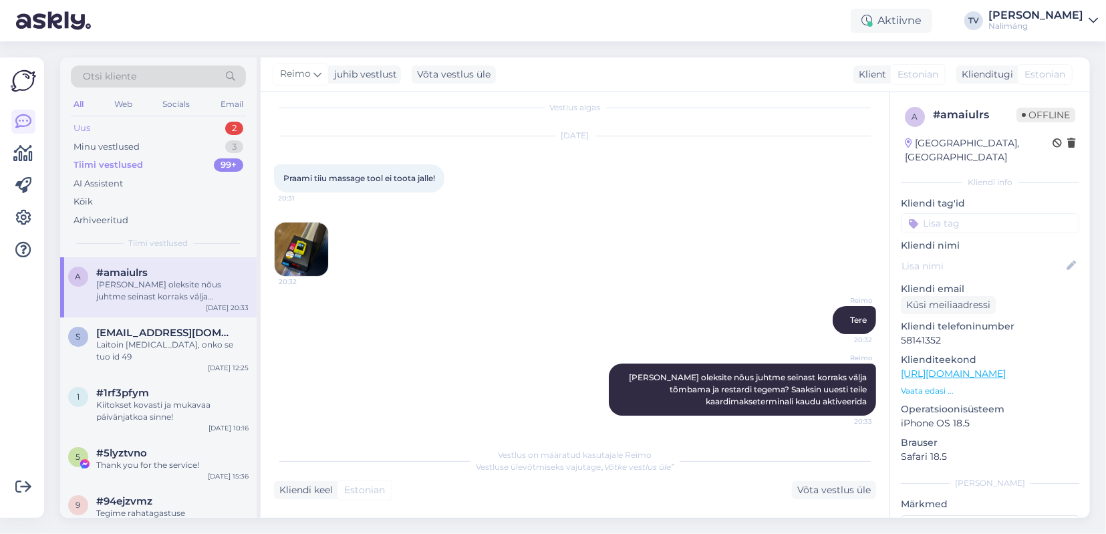
click at [140, 128] on div "Uus 2" at bounding box center [158, 128] width 175 height 19
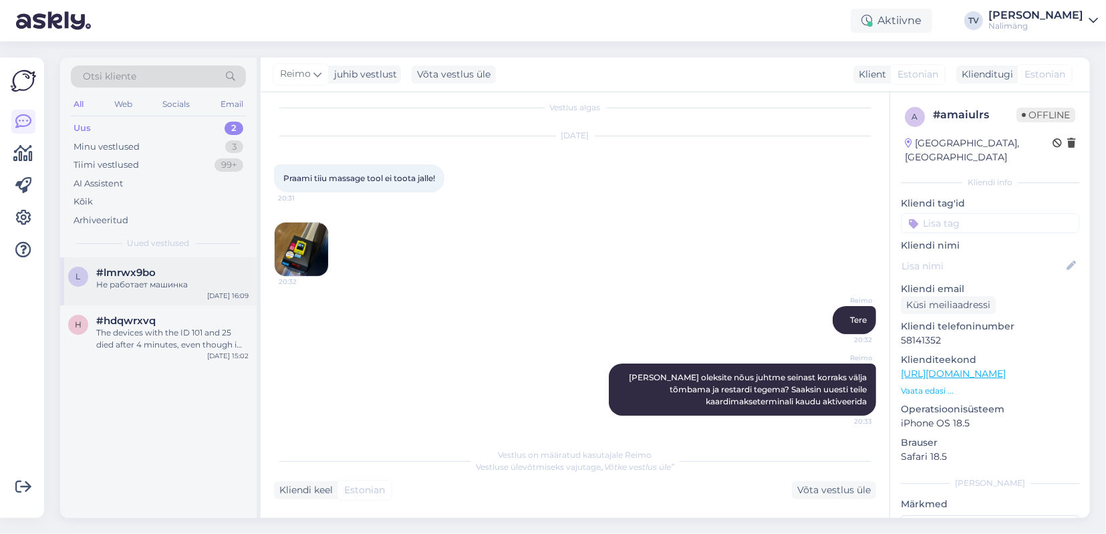
click at [153, 276] on span "#lmrwx9bo" at bounding box center [125, 273] width 59 height 12
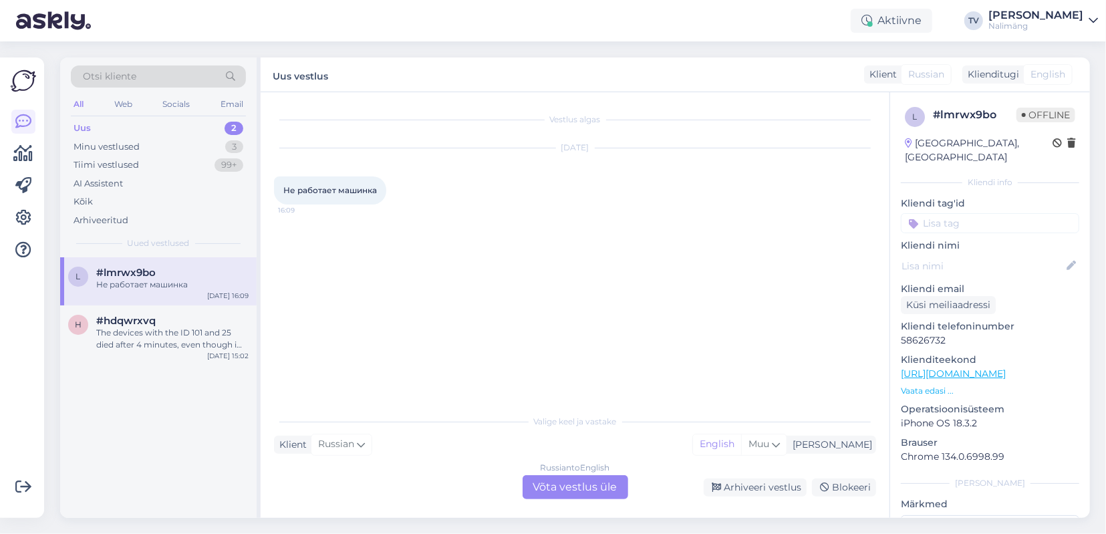
click at [597, 487] on div "Russian to English Võta vestlus üle" at bounding box center [575, 487] width 106 height 24
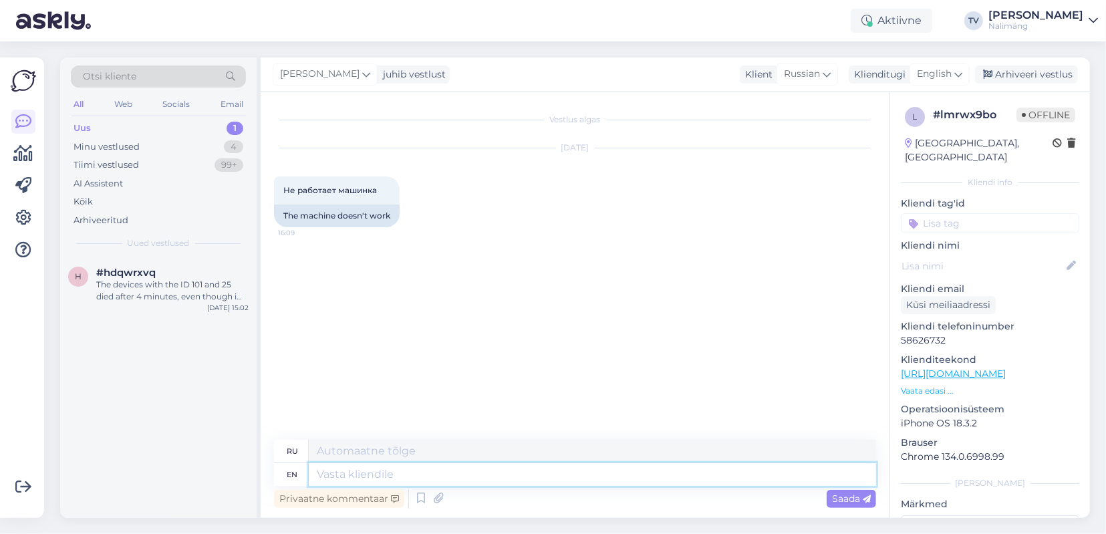
click at [364, 475] on textarea at bounding box center [592, 474] width 567 height 23
type textarea "Tere."
type textarea "Тере."
type textarea "Tere!"
type textarea "Вот!"
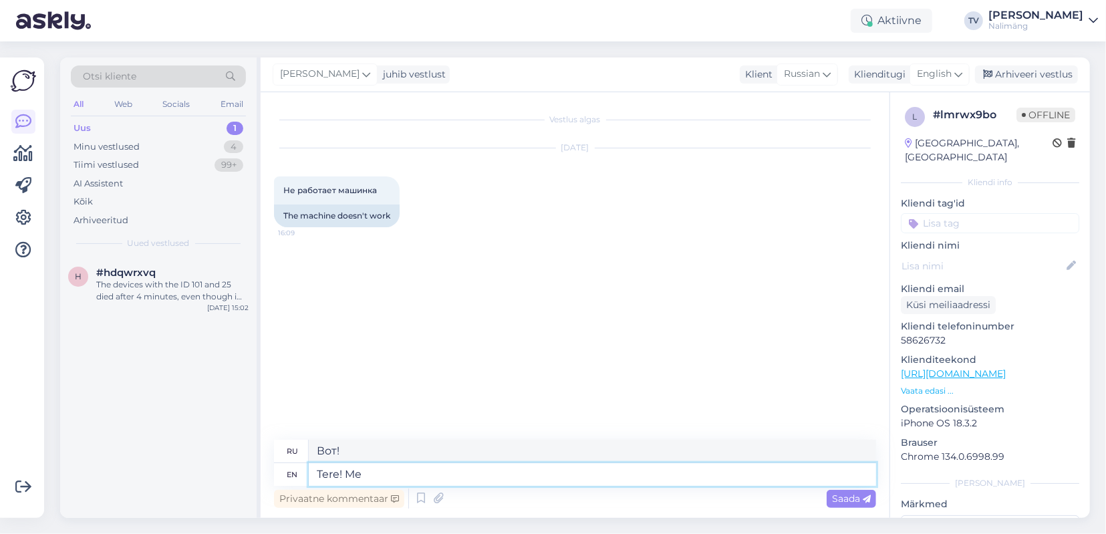
type textarea "Tere! Me"
type textarea "Tere! Me vabandame,"
type textarea "Тере! Меня зовут Вабандаме,"
type textarea "Tere! Me vabandame, et"
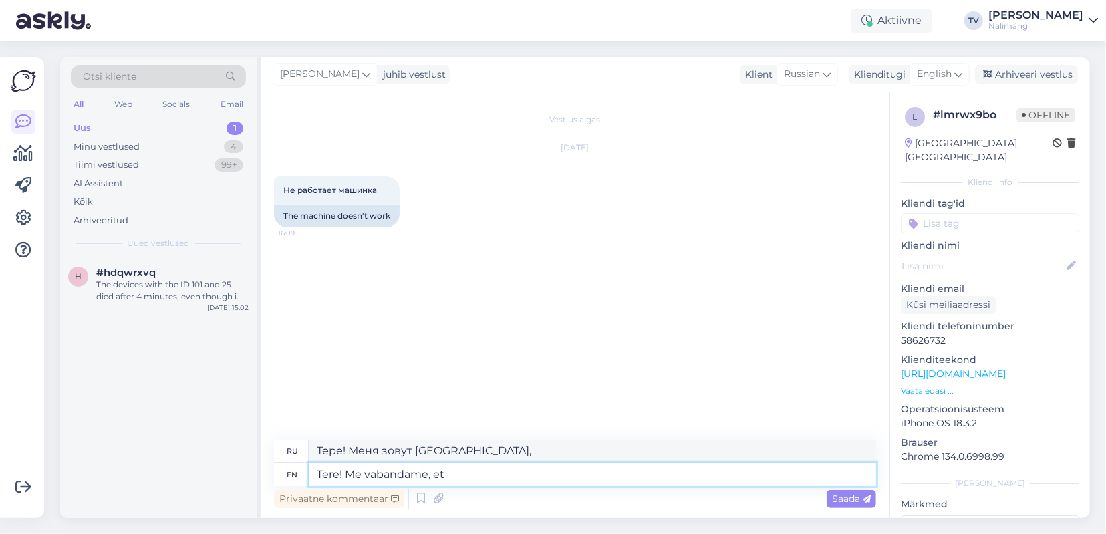
type textarea "Tere! Me vabandame, et"
type textarea "Tere! Me vabandame, et kusagil l"
type textarea "Тере! Me vabandame, et kusagil"
type textarea "Tere! Me vabandame, et kusagil leidis a"
type textarea "Тере! Me vabandame, et kusagil leidis"
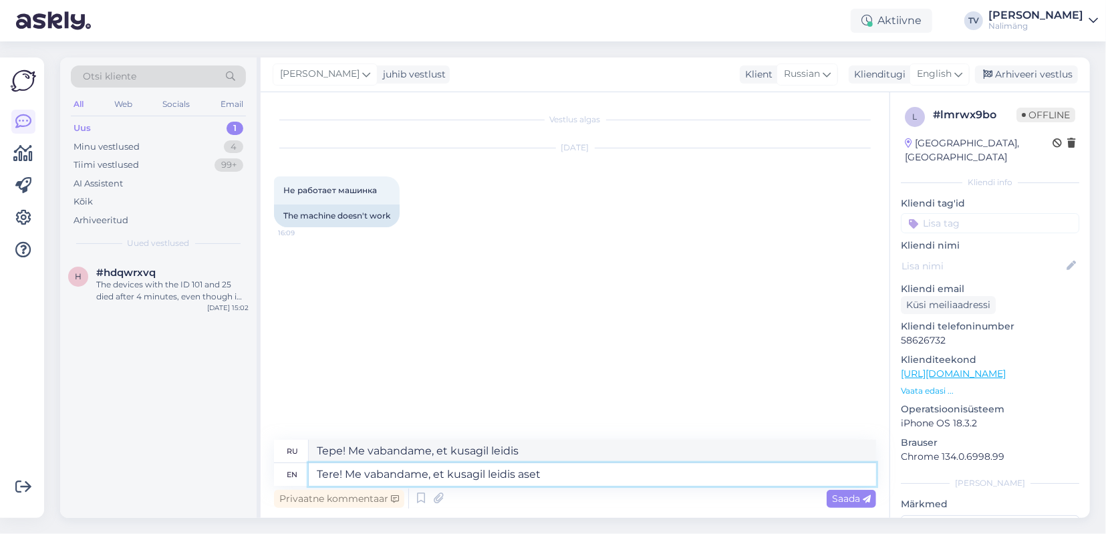
type textarea "Tere! Me vabandame, et kusagil leidis aset"
type textarea "Тере! Me vabandame, et kusagil leidis aset"
type textarea "Tere! Me vabandame, et kusagil leidis aset mingi"
type textarea "Тере! Me vabandame, et kusagil leidis aset mingi"
type textarea "Tere! Me vabandame, et kusagil leidis aset mingi situatsi"
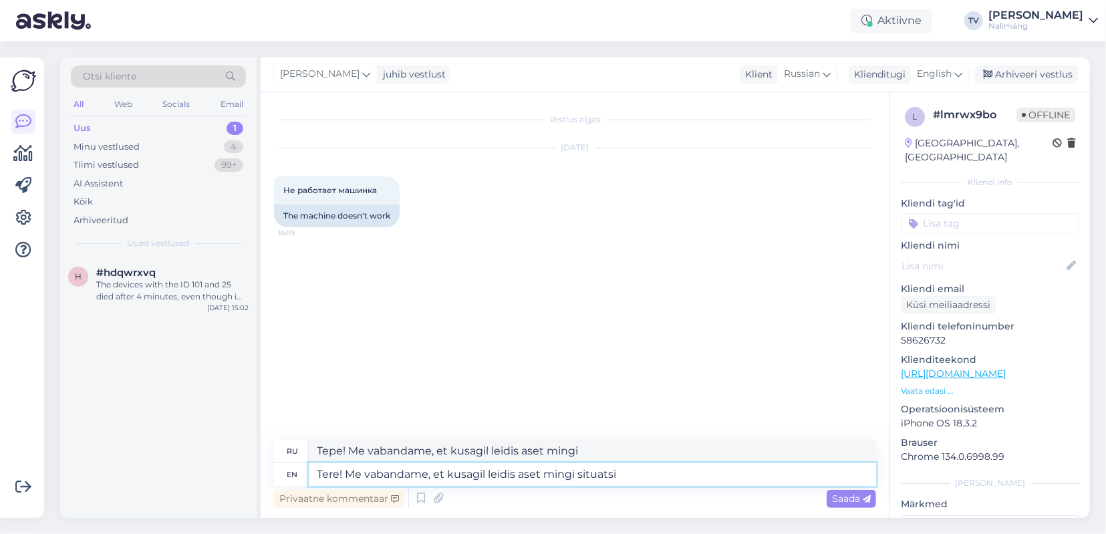
type textarea "Тере! Me vabandame, et kusagil leidis aset mingi situatsi"
type textarea "Tere! Me vabandame, et kusagil leidis aset mingi situatsioon, k"
type textarea "Тере! Me vabandame, et kusagil leidis aset mingi situatsioon,"
type textarea "Tere! Me vabandame, et kusagil leidis aset mingi situatsioon, kus"
type textarea "Тере! Me vabandame, et kusagil leidis aset mingi situatsioon, kus"
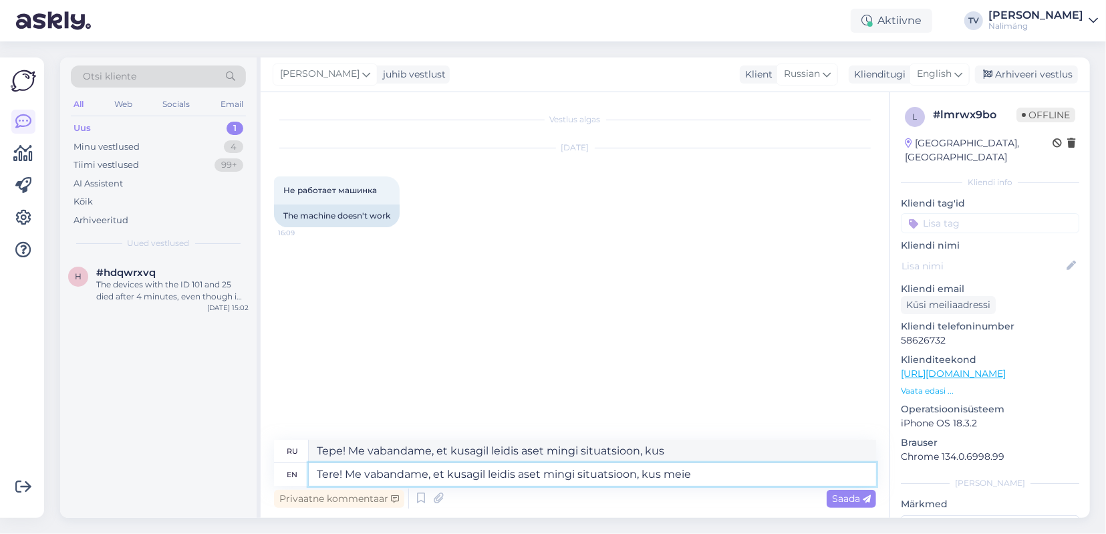
type textarea "Tere! Me vabandame, et kusagil leidis aset mingi situatsioon, kus meie s"
type textarea "Тере! Me vabandame, et kusagil leidis aset mingi situatsioon, kus meie"
type textarea "Tere! Me vabandame, et kusagil leidis aset mingi situatsioon, kus meie seade ei"
type textarea "Тере! Me vabandame, et kusagil leidis aset mingi situatsioon, kus meie seade"
type textarea "Tere! Me vabandame, et kusagil leidis aset mingi situatsioon, kus meie seade ei"
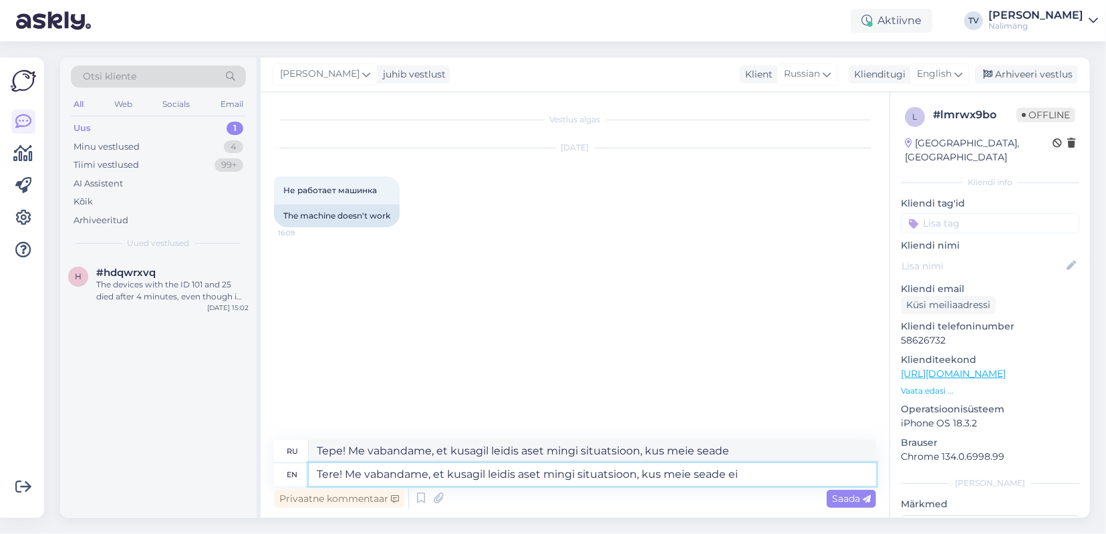
type textarea "Тере! Me vabandame, et kusagil leidis aset mingi situatsioon, kus meie seade ei"
type textarea "Tere! Me vabandame, et kusagil leidis aset mingi situatsioon, kus meie seade ei…"
type textarea "Тере! Me vabandame, et kusagil leidis aset mingi situatsioon, kus meie seade ei…"
type textarea "Tere! Me vabandame, et kusagil leidis aset mingi situatsioon, kus meie seade ei…"
type textarea "Тере! Me vabandame, et kusagil leidis aset mingi situatsioon, kus meie seade ei…"
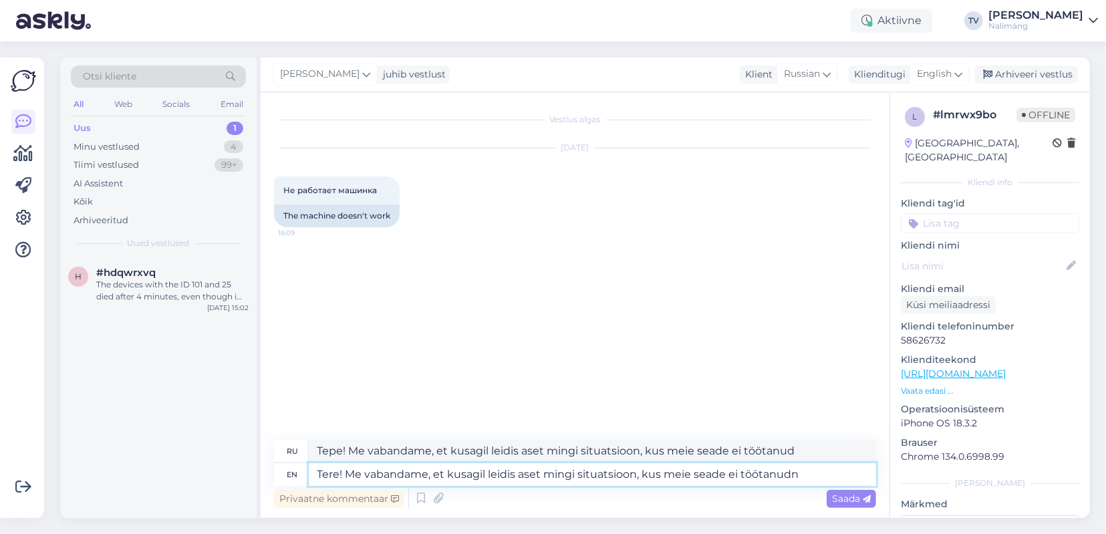
type textarea "Tere! Me vabandame, et kusagil leidis aset mingi situatsioon, kus meie seade ei…"
type textarea "Тере! Me vabandame, et kusagil leidis aset mingi situatsioon, kus meie seade ei…"
type textarea "Tere! Me vabandame, et kusagil leidis aset mingi situatsioon, kus meie seade ei…"
type textarea "Тере! Me vabandame, et kusagil leidis aset mingi situatsioon, kus meie seade ei…"
type textarea "Tere! Me vabandame, et kusagil leidis aset mingi situatsioon, kus meie seade ei…"
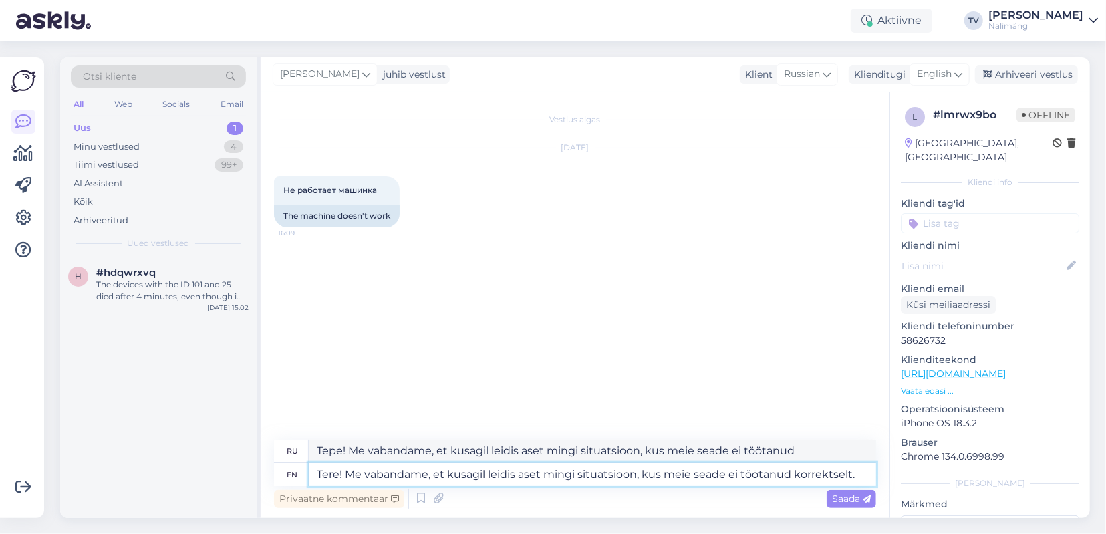
type textarea "Тере! Мне кажется, и когда я знаю какую-то ситуацию, я чувствую себя лучше и эт…"
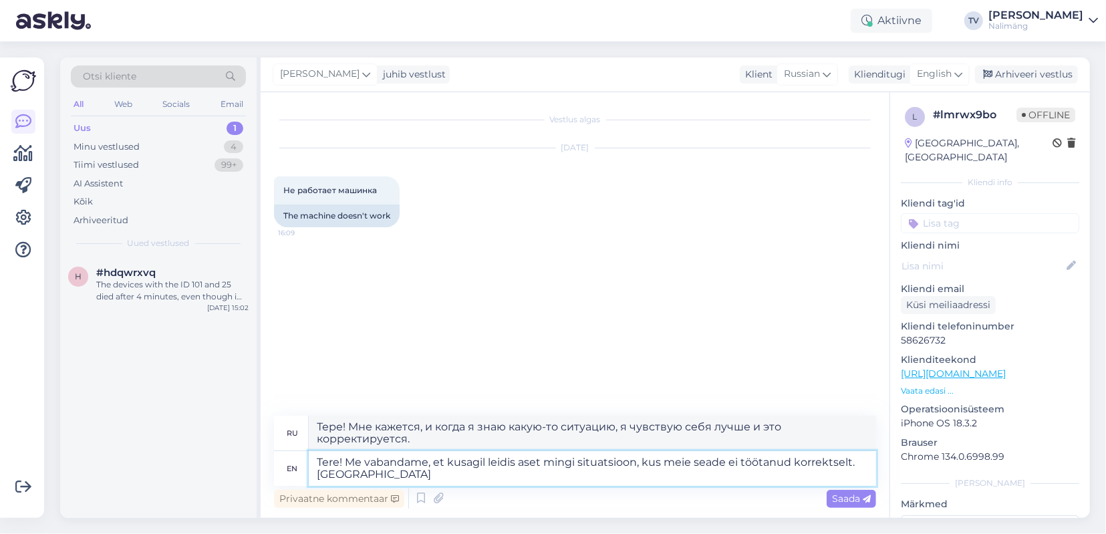
type textarea "Tere! Me vabandame, et kusagil leidis aset mingi situatsioon, kus meie seade ei…"
type textarea "Тере! Я хочу, чтобы в вашей ситуации была какая-то ситуация, и я знаю, что мне …"
type textarea "Tere! Me vabandame, et kusagil leidis aset mingi situatsioon, kus meie seade ei…"
type textarea "Тере! Мне кажется, и когда я знаю какую-то ситуацию, я чувствую себя лучше и эт…"
type textarea "Tere! Me vabandame, et kusagil leidis aset mingi situatsioon, kus meie seade ei…"
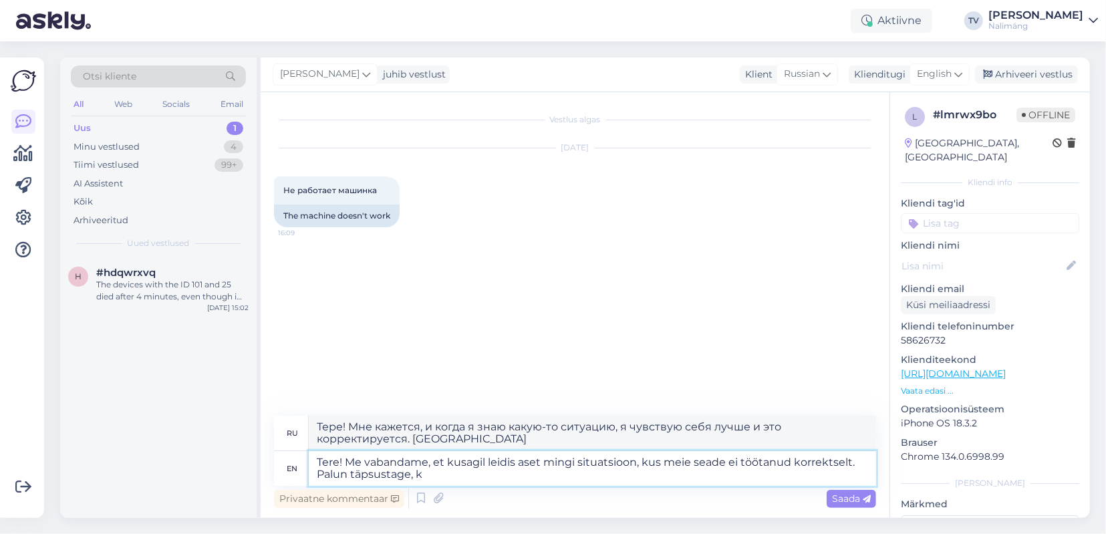
type textarea "Тере! Я хочу, чтобы в вашей ситуации была какая-то ситуация, и я знаю, что мне …"
type textarea "Tere! Me vabandame, et kusagil leidis aset mingi situatsioon, kus meie seade ei…"
type textarea "Тере! Мне кажется, и когда я знаю какую-то ситуацию, я чувствую себя лучше и эт…"
type textarea "Tere! Me vabandame, et kusagil leidis aset mingi situatsioon, kus meie seade ei…"
type textarea "Тере! Я хочу, чтобы в вашей ситуации была какая-то ситуация, и я знаю, что мне …"
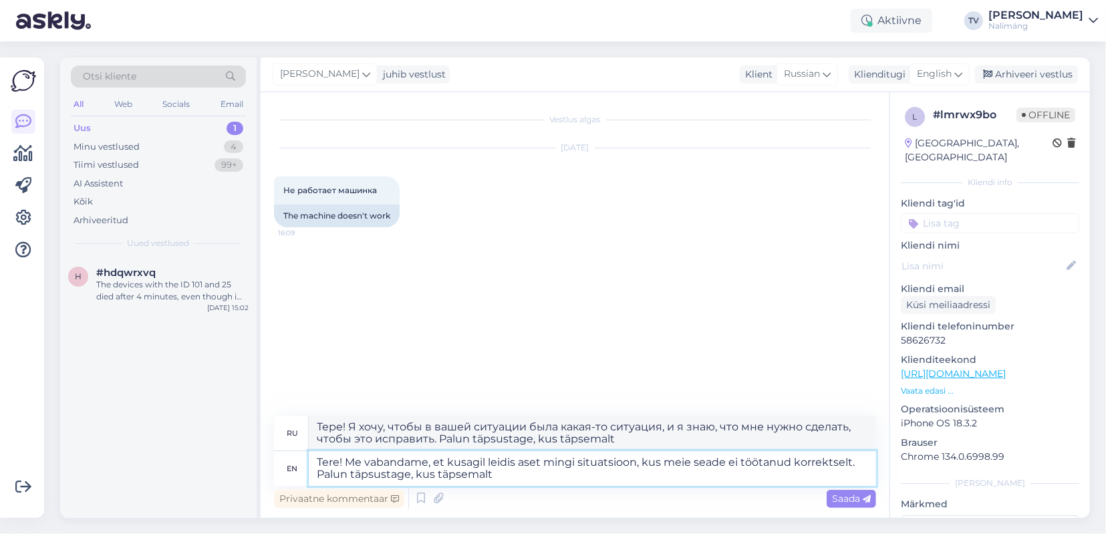
type textarea "Tere! Me vabandame, et kusagil leidis aset mingi situatsioon, kus meie seade ei…"
type textarea "Тере! Я хочу, чтобы в вашей ситуации была какая-то ситуация, и я знаю, что мне …"
type textarea "Tere! Me vabandame, et kusagil leidis aset mingi situatsioon, kus meie seade ei…"
type textarea "Тере! Мне кажется, и когда я знаю какую-то ситуацию, я чувствую себя лучше и эт…"
type textarea "Tere! Me vabandame, et kusagil leidis aset mingi situatsioon, kus meie seade ei…"
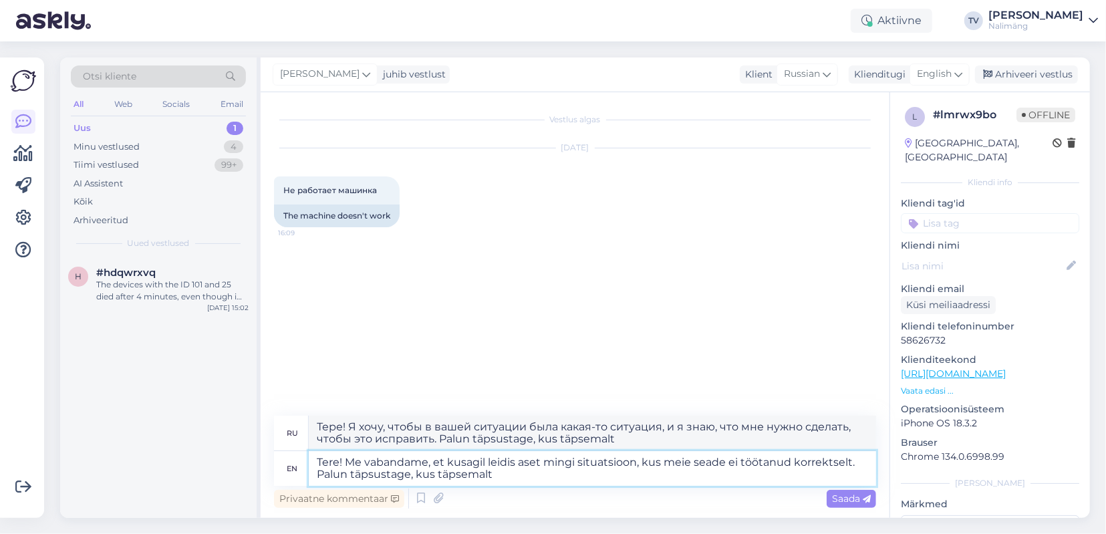
type textarea "Тере! Мне кажется, и когда я знаю какую-то ситуацию, я чувствую себя лучше и эт…"
type textarea "Tere! Me vabandame, et kusagil leidis aset mingi situatsioon, kus meie seade ei…"
type textarea "Тере! Я хочу, чтобы в вашей ситуации была какая-то ситуация, и я знаю, что мне …"
type textarea "Tere! Me vabandame, et kusagil leidis aset mingi situatsioon, kus meie seade ei…"
type textarea "Тере! Я хочу, чтобы в вашей ситуации была какая-то ситуация, и я знаю, что мне …"
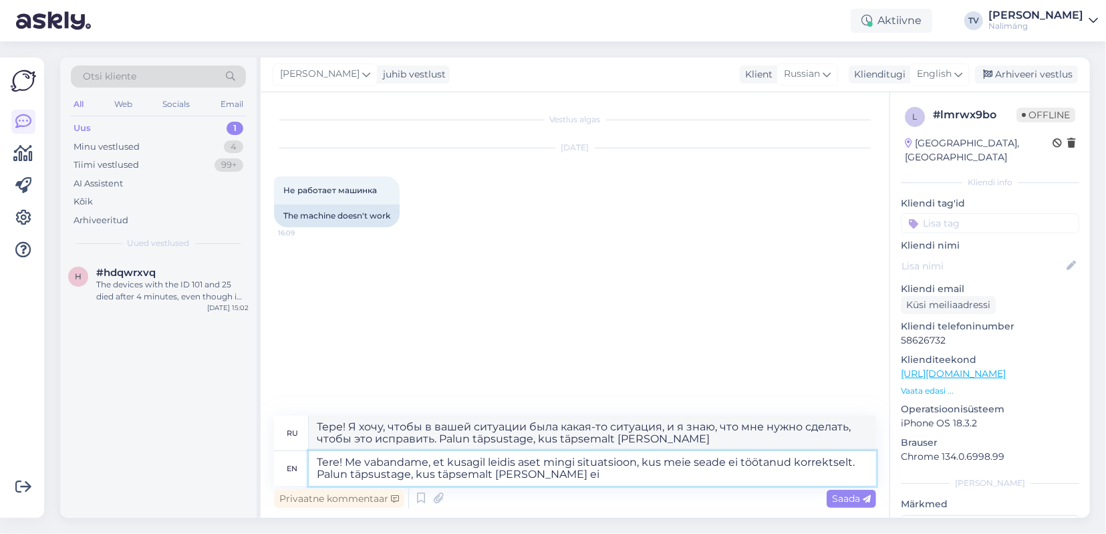
type textarea "Tere! Me vabandame, et kusagil leidis aset mingi situatsioon, kus meie seade ei…"
type textarea "Тере! Я хочу, чтобы в вашей ситуации была какая-то ситуация, и я знаю, что мне …"
type textarea "Tere! Me vabandame, et kusagil leidis aset mingi situatsioon, kus meie seade ei…"
type textarea "Тере! Я хочу, чтобы в вашей ситуации была какая-то ситуация, и я знаю, что мне …"
type textarea "Tere! Me vabandame, et kusagil leidis aset mingi situatsioon, kus meie seade ei…"
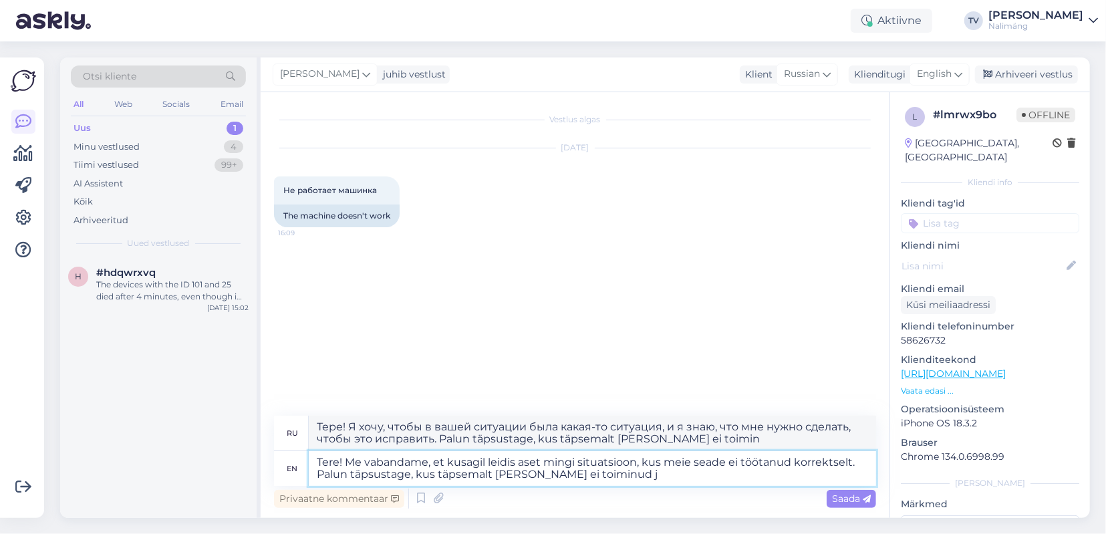
type textarea "Тере! Мне кажется, и когда я знаю какую-то ситуацию, я чувствую себя лучше и эт…"
type textarea "Tere! Me vabandame, et kusagil leidis aset mingi situatsioon, kus meie seade ei…"
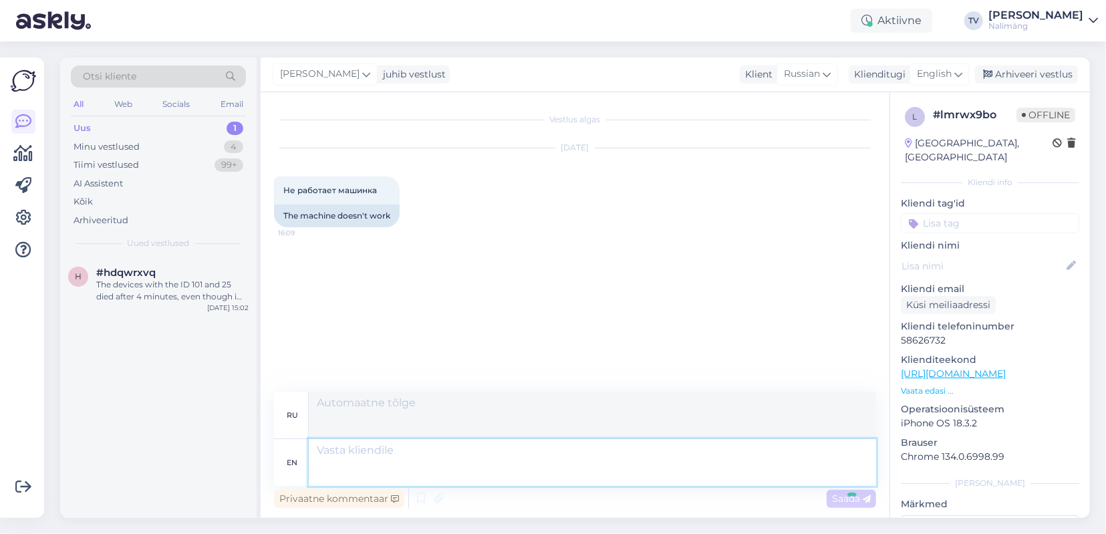
scroll to position [6, 0]
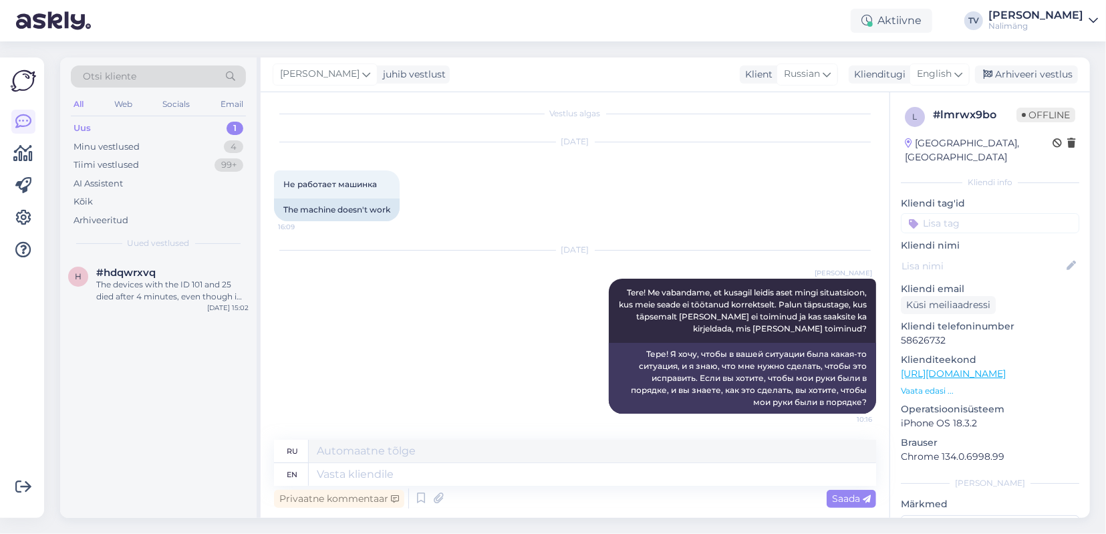
click at [1088, 17] on link "Tanel Veski Nalimäng" at bounding box center [1043, 20] width 110 height 21
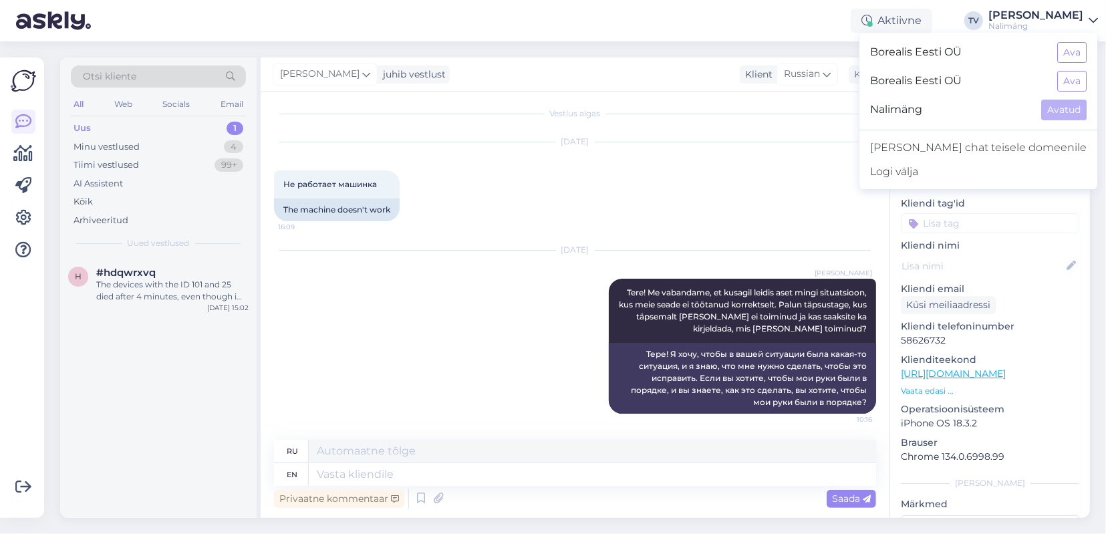
click at [1042, 17] on div "[PERSON_NAME]" at bounding box center [1035, 15] width 95 height 11
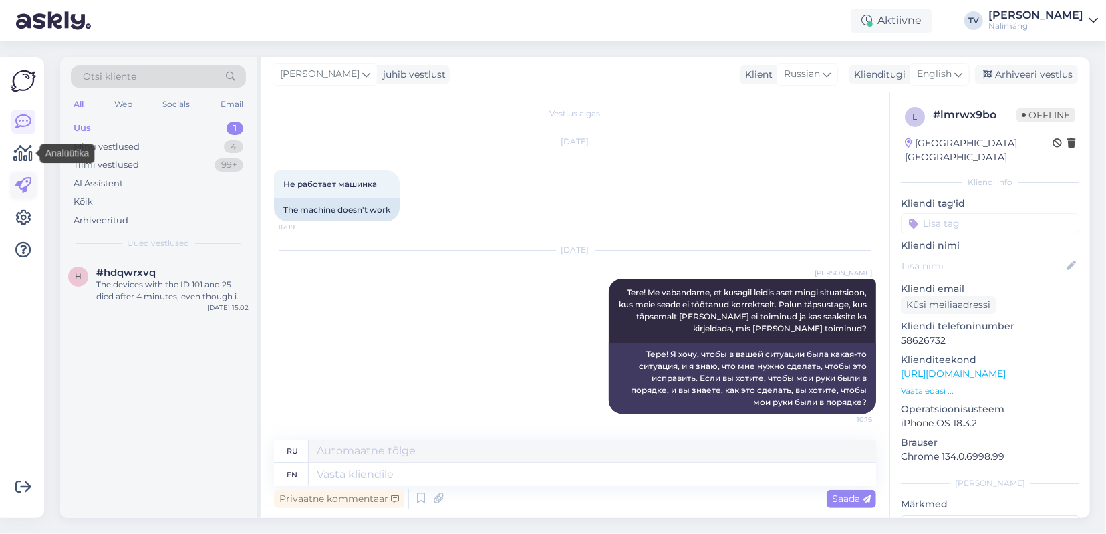
click at [22, 181] on icon at bounding box center [23, 186] width 16 height 16
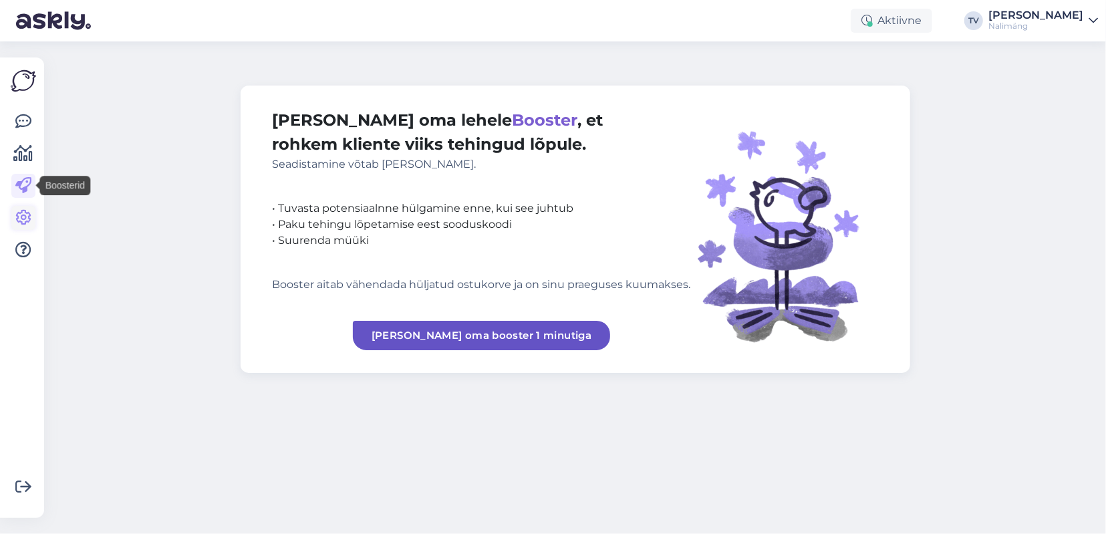
click at [23, 206] on link at bounding box center [23, 218] width 24 height 24
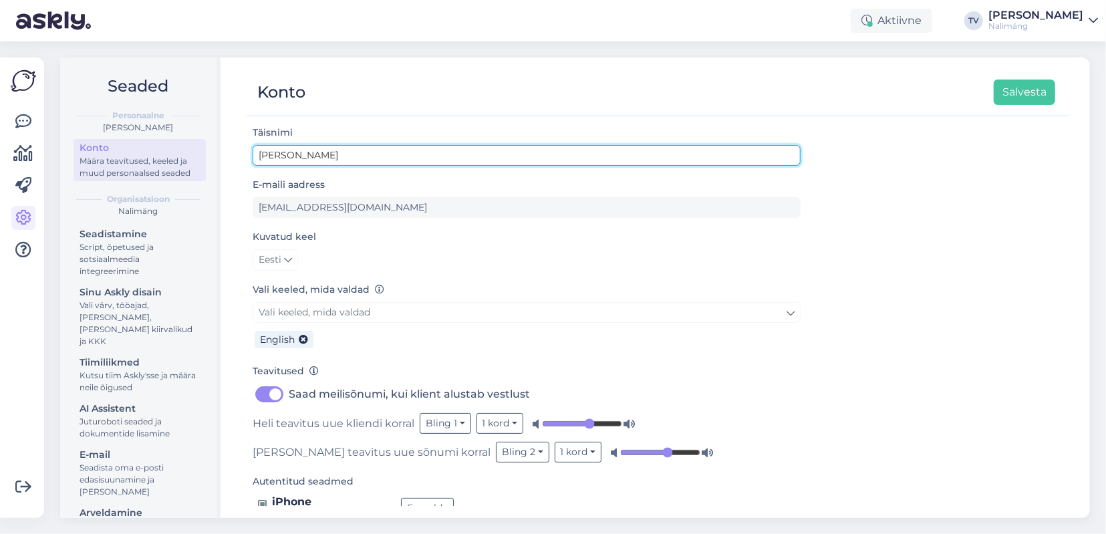
click at [336, 150] on input "[PERSON_NAME]" at bounding box center [527, 155] width 548 height 21
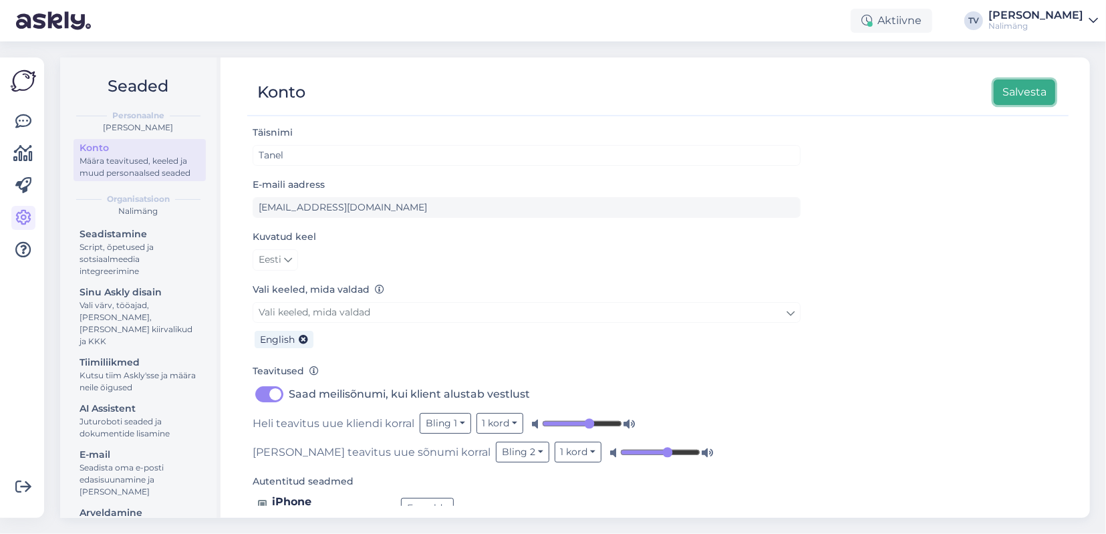
click at [1026, 84] on button "Salvesta" at bounding box center [1023, 92] width 61 height 25
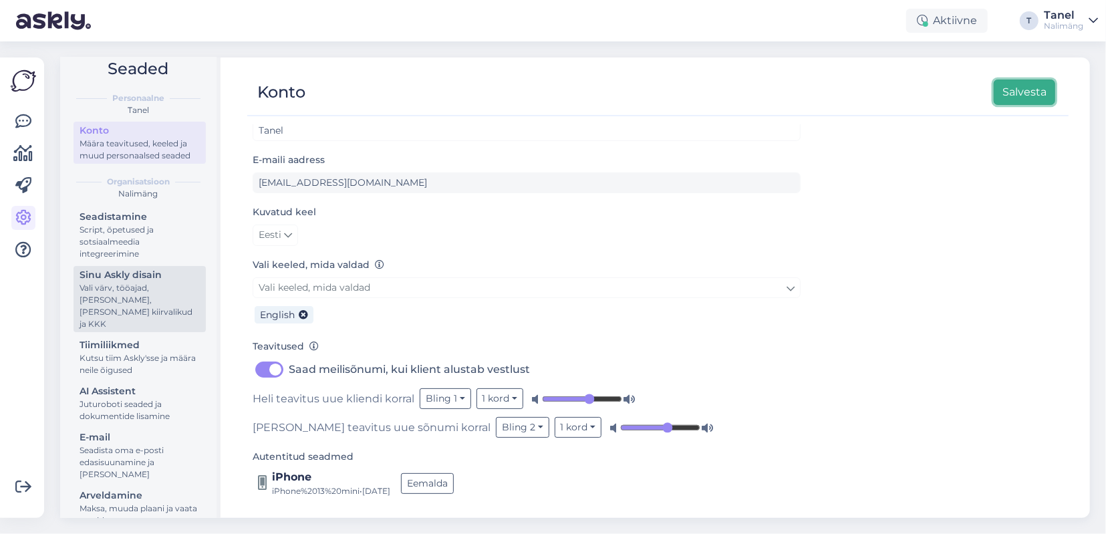
scroll to position [28, 0]
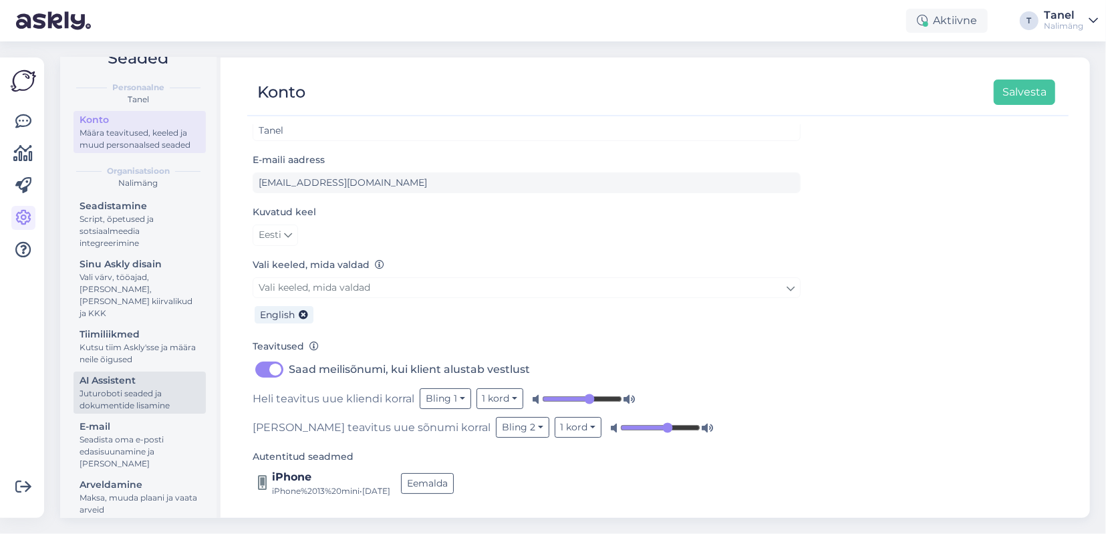
click at [174, 391] on div "Juturoboti seaded ja dokumentide lisamine" at bounding box center [140, 399] width 120 height 24
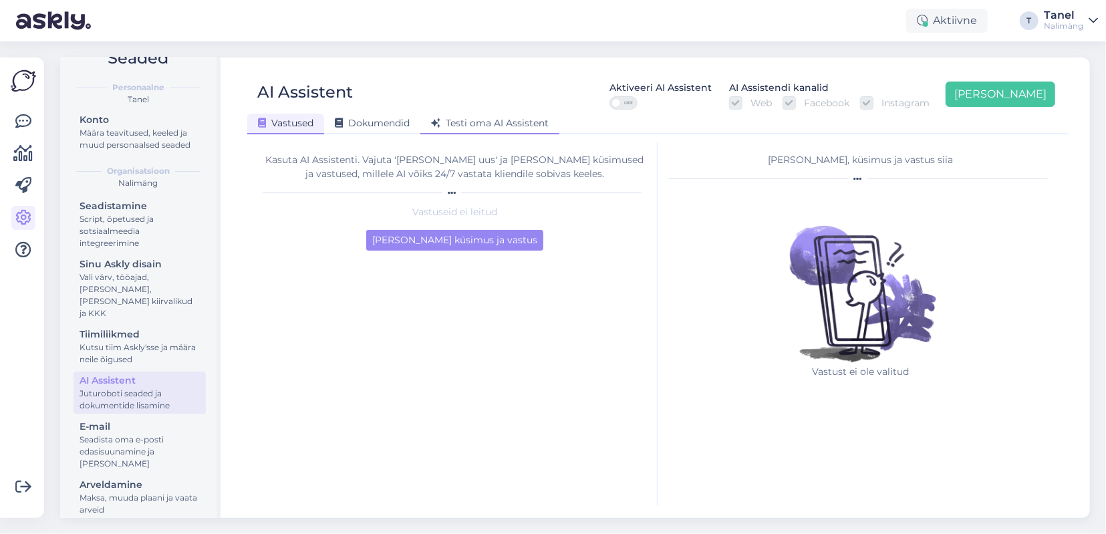
click at [516, 123] on span "Testi oma AI Assistent" at bounding box center [490, 123] width 118 height 12
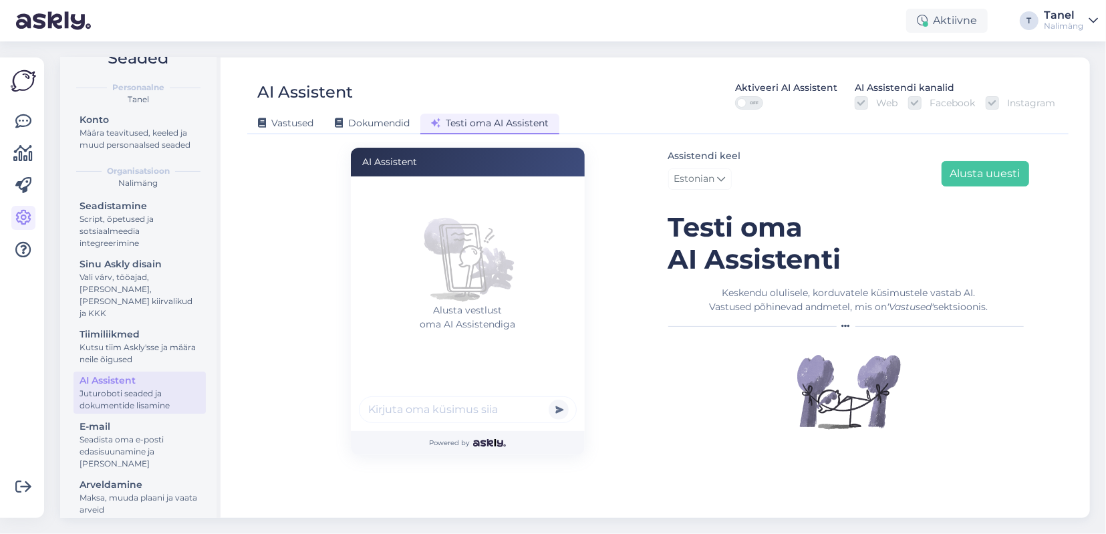
click at [615, 138] on div "AI Assistent Aktiveeri AI Assistent OFF AI Assistendi kanalid Web Facebook Inst…" at bounding box center [658, 287] width 864 height 460
click at [391, 118] on span "Dokumendid" at bounding box center [372, 123] width 75 height 12
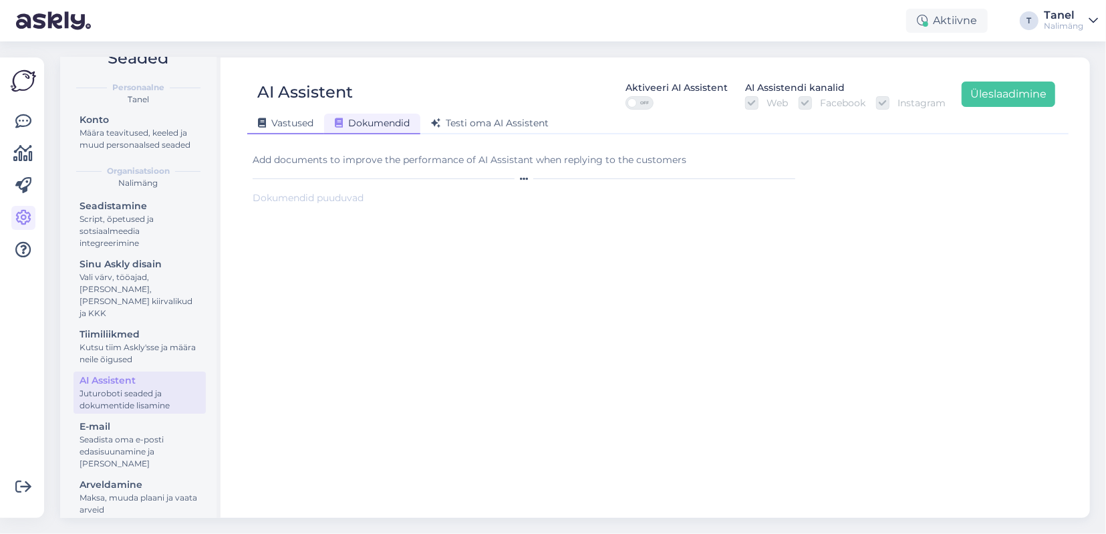
click at [309, 125] on span "Vastused" at bounding box center [285, 123] width 55 height 12
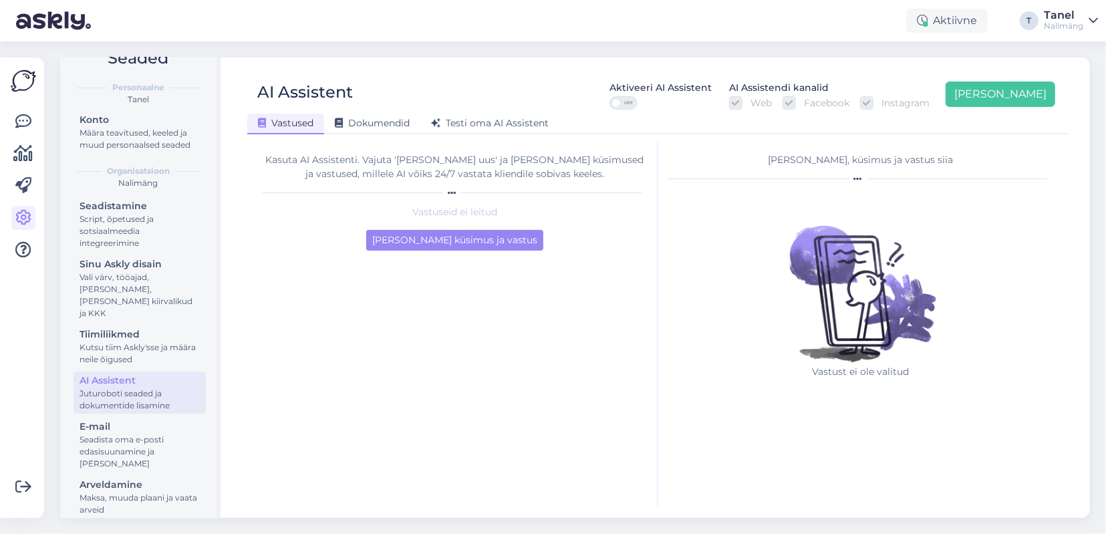
click at [690, 100] on label "OFF" at bounding box center [660, 102] width 102 height 13
click at [609, 96] on input "OFF" at bounding box center [609, 96] width 0 height 0
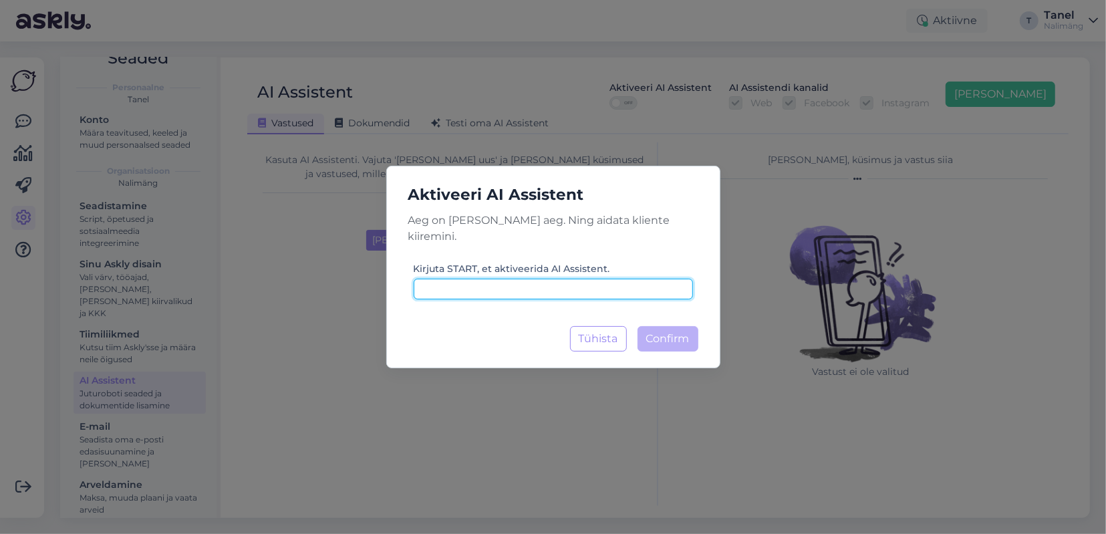
click at [569, 279] on input at bounding box center [553, 289] width 279 height 21
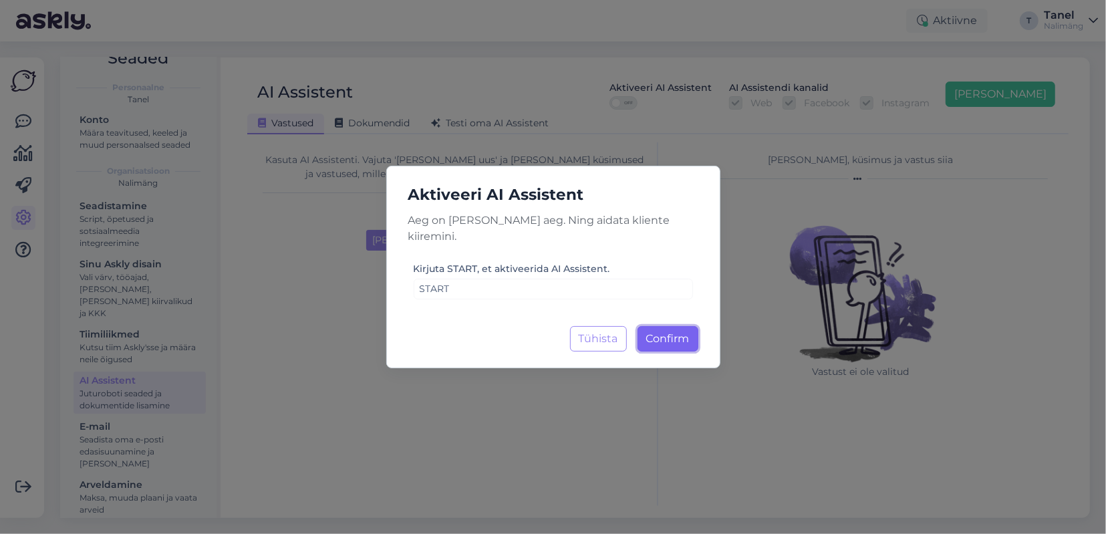
click at [673, 332] on span "Confirm" at bounding box center [667, 338] width 43 height 13
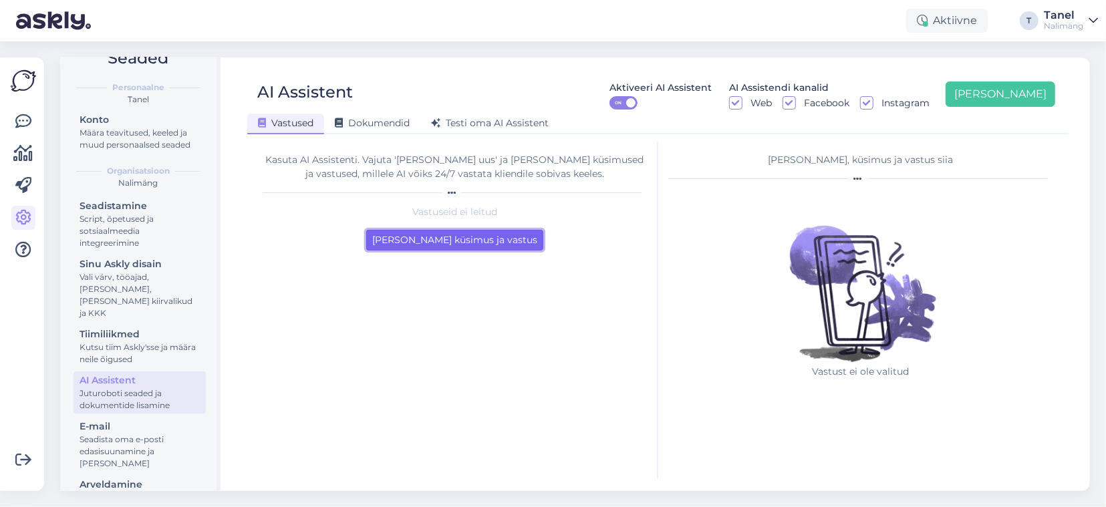
click at [463, 239] on button "Lisa esimene küsimus ja vastus" at bounding box center [454, 240] width 177 height 21
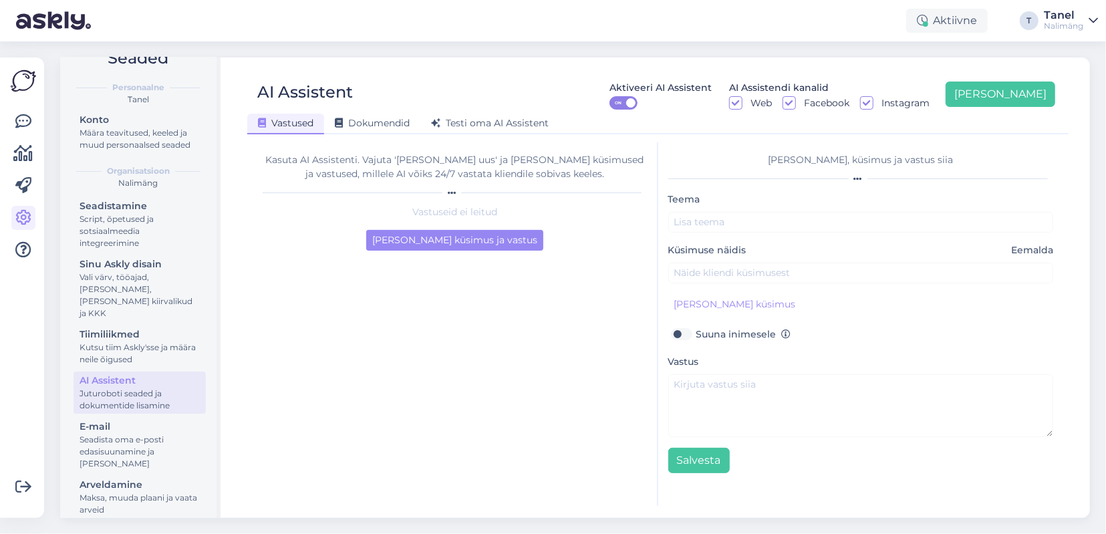
click at [808, 212] on div "Teema" at bounding box center [860, 211] width 385 height 41
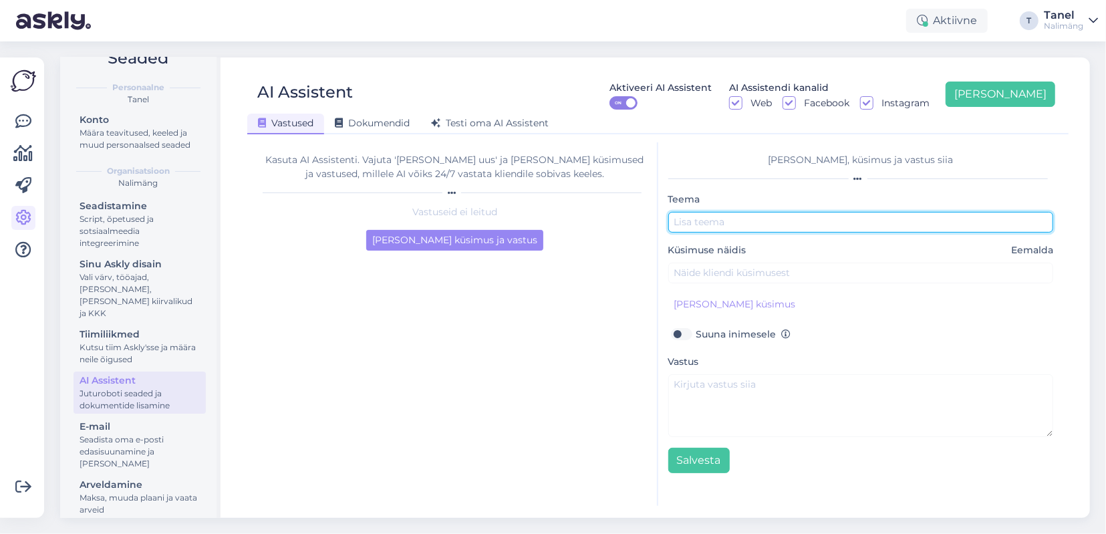
click at [802, 225] on input "text" at bounding box center [860, 222] width 385 height 21
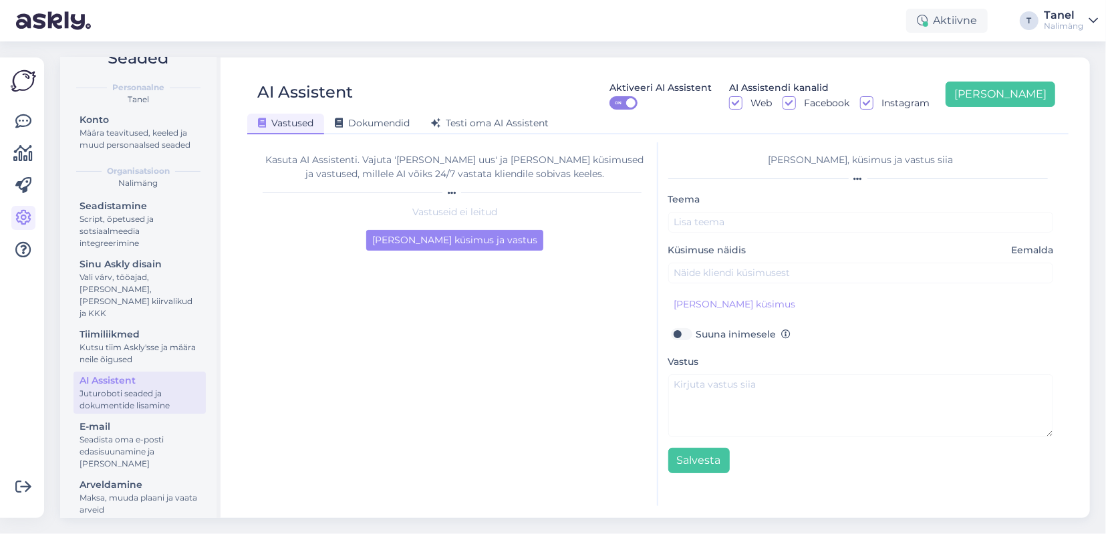
click at [393, 388] on div "Kasuta AI Assistenti. Vajuta 'Lisa uus' ja lisa küsimused ja vastused, millele …" at bounding box center [456, 323] width 406 height 363
